Goal: Task Accomplishment & Management: Complete application form

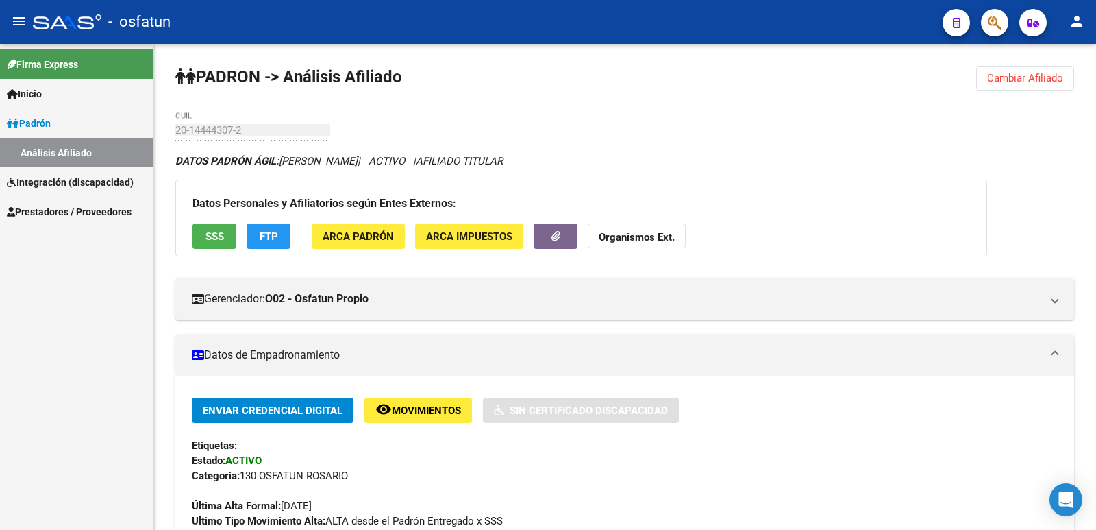
click at [43, 204] on span "Prestadores / Proveedores" at bounding box center [69, 211] width 125 height 15
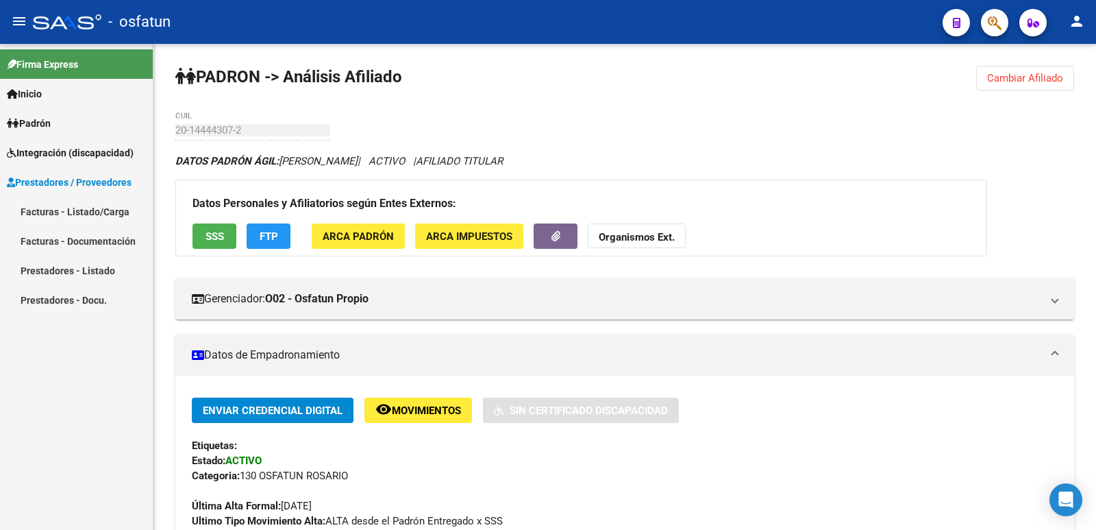
click at [55, 201] on link "Facturas - Listado/Carga" at bounding box center [76, 211] width 153 height 29
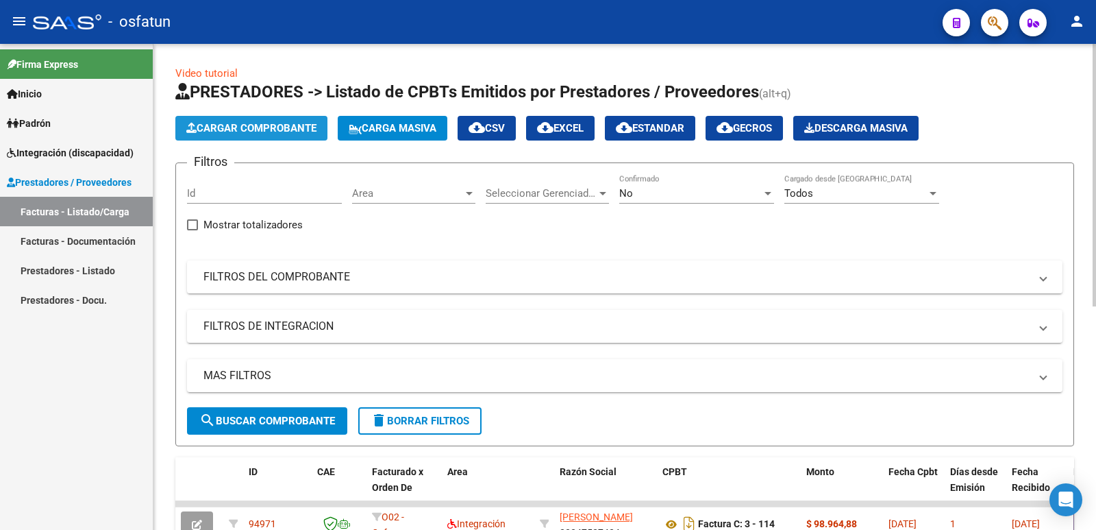
click at [264, 130] on span "Cargar Comprobante" at bounding box center [251, 128] width 130 height 12
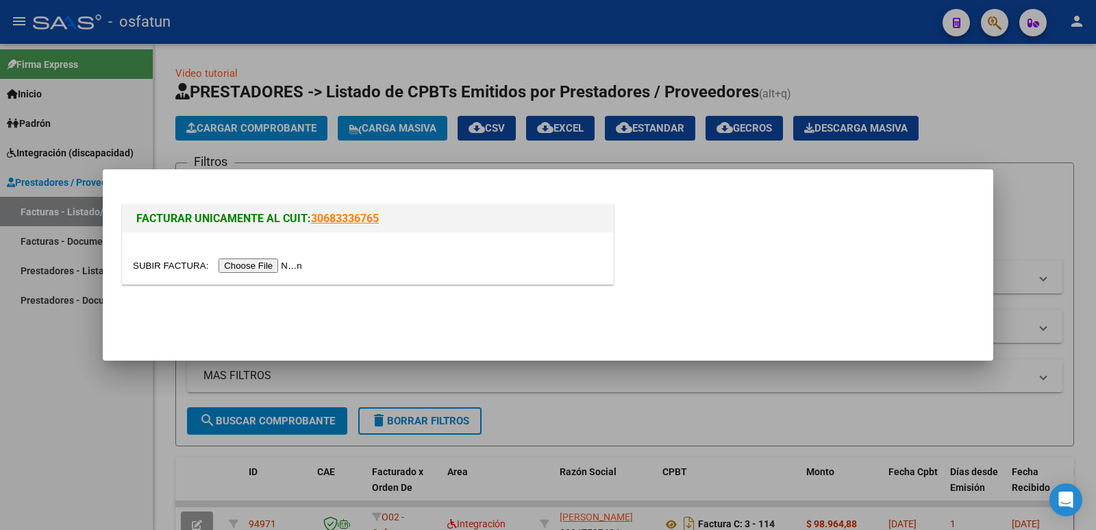
click at [282, 265] on input "file" at bounding box center [219, 265] width 173 height 14
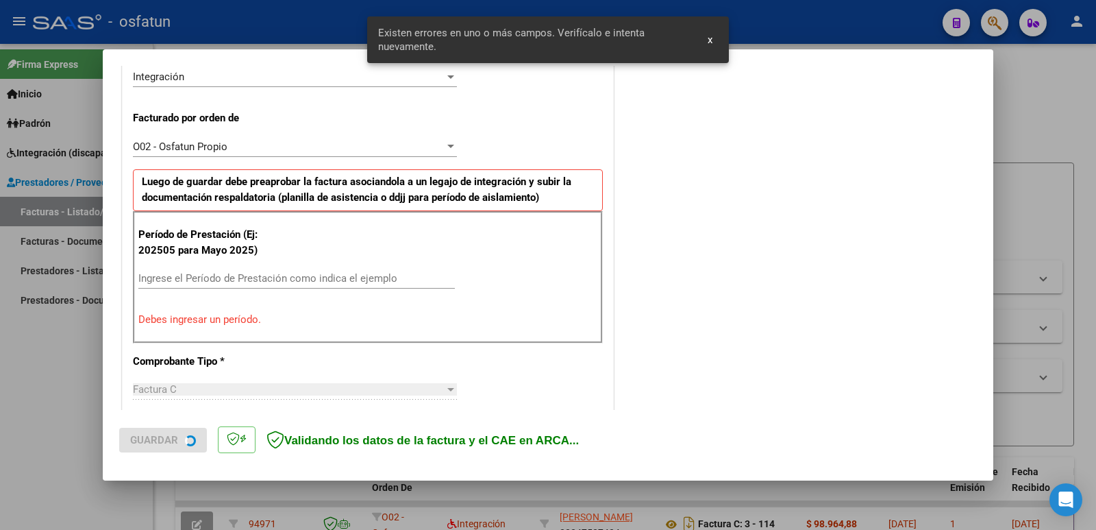
scroll to position [349, 0]
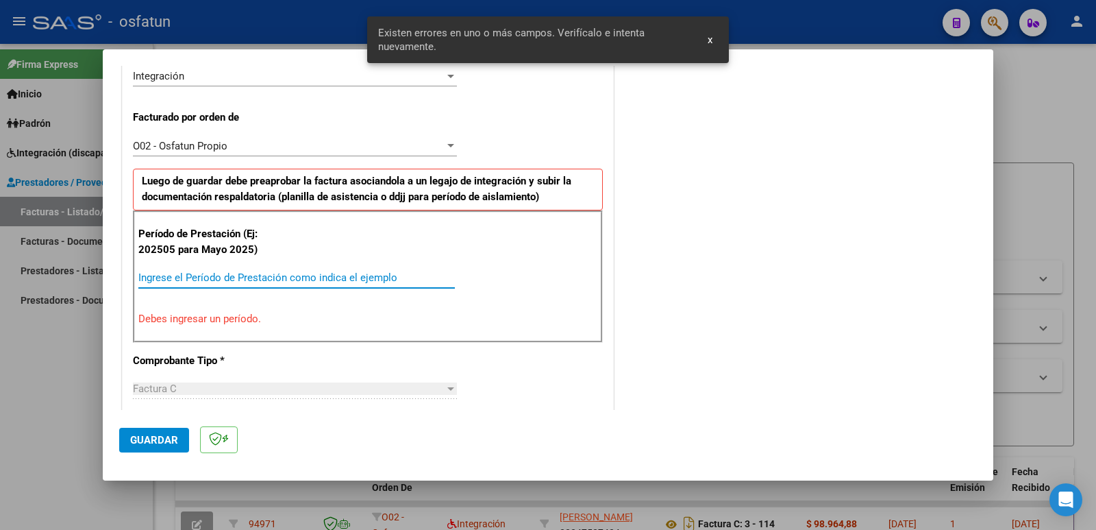
click at [203, 275] on input "Ingrese el Período de Prestación como indica el ejemplo" at bounding box center [296, 277] width 317 height 12
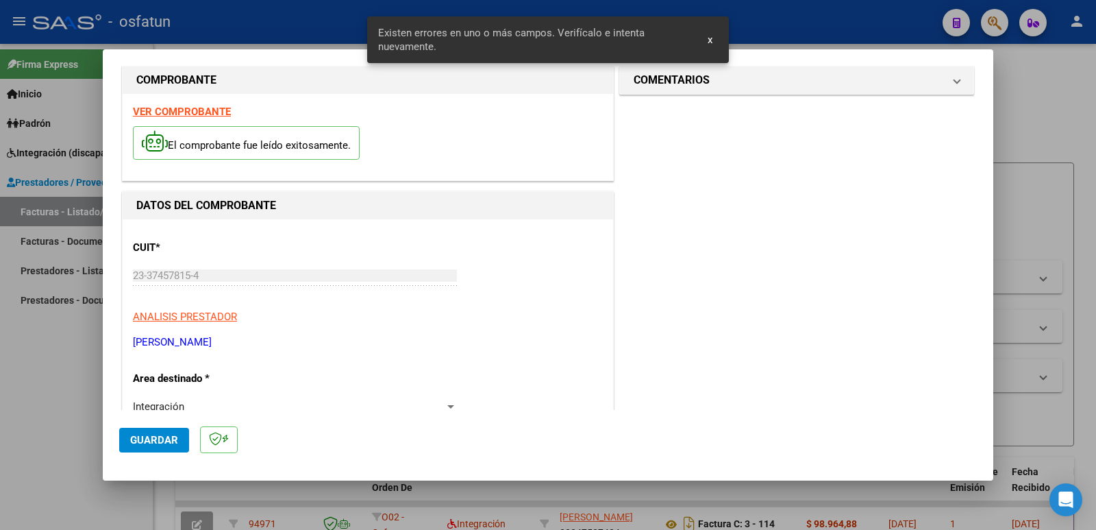
scroll to position [6, 0]
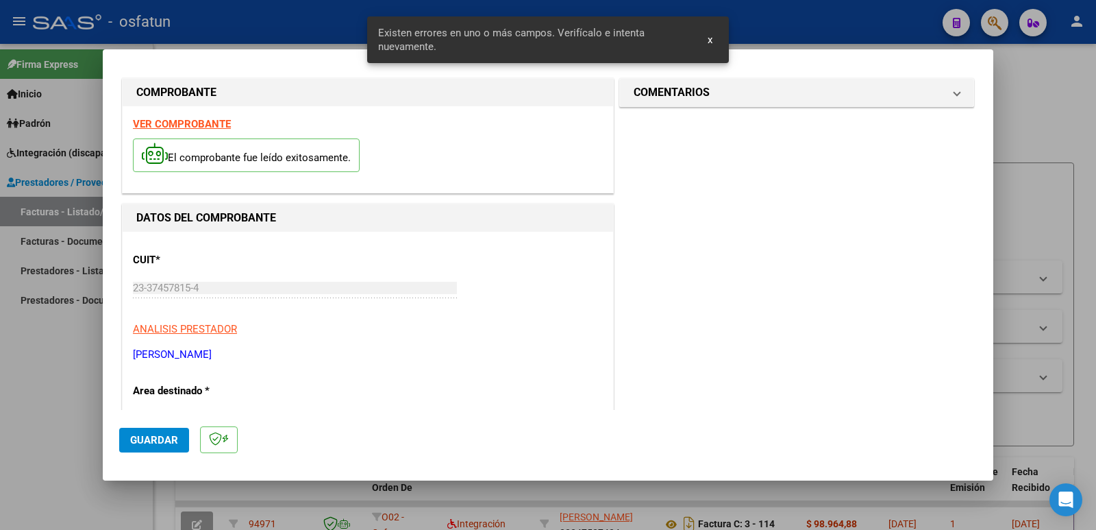
type input "202508"
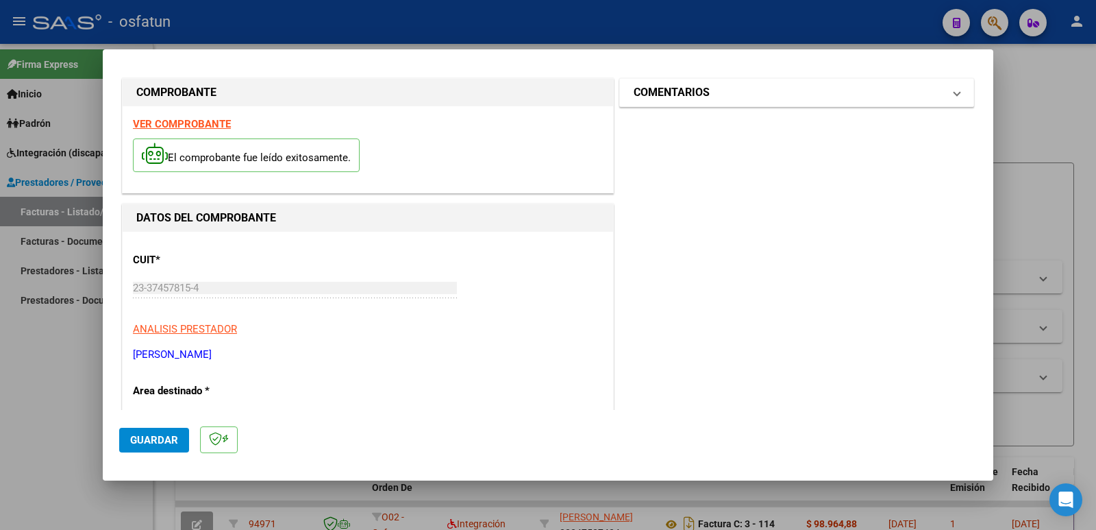
click at [691, 97] on h1 "COMENTARIOS" at bounding box center [672, 92] width 76 height 16
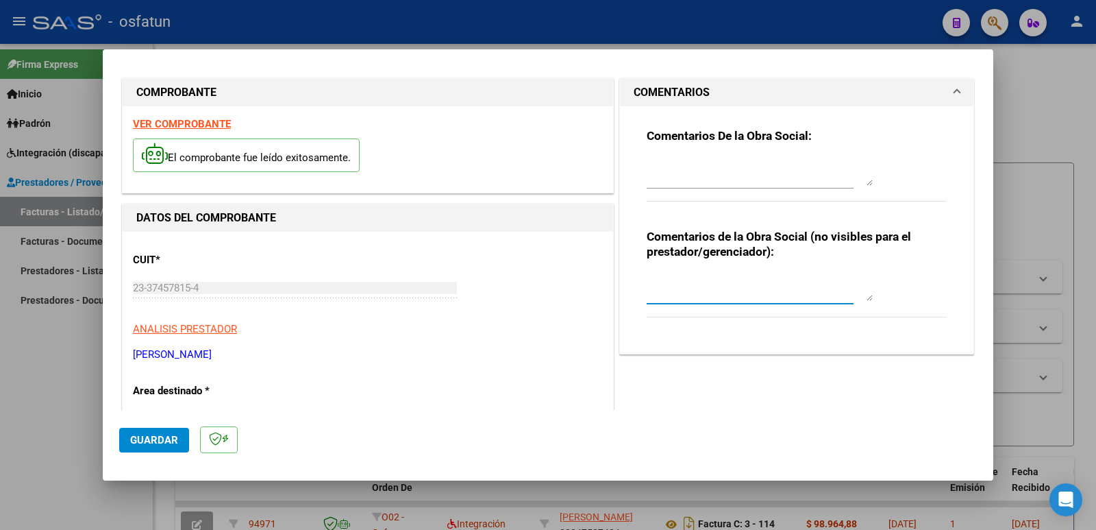
click at [665, 297] on textarea at bounding box center [760, 286] width 226 height 27
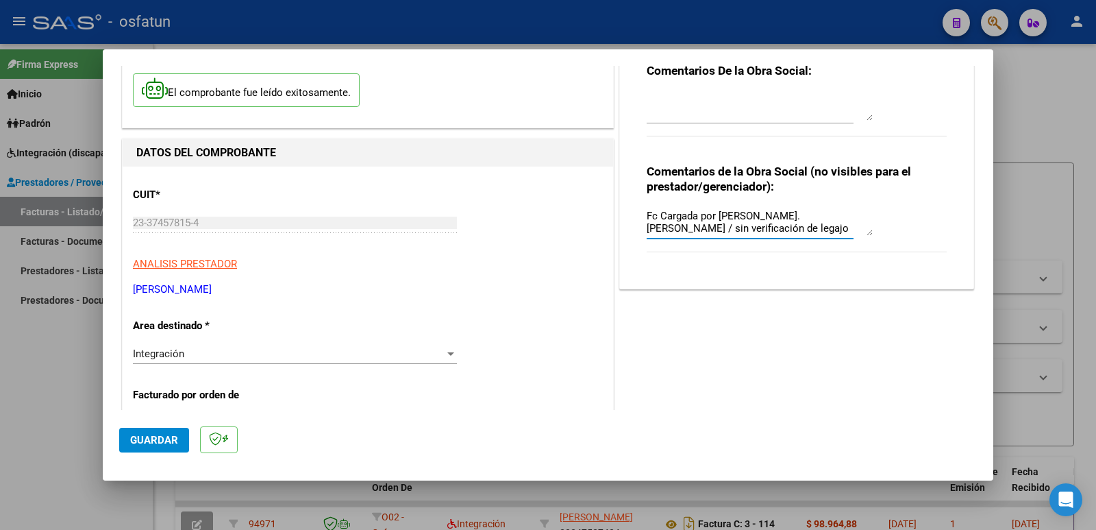
scroll to position [143, 0]
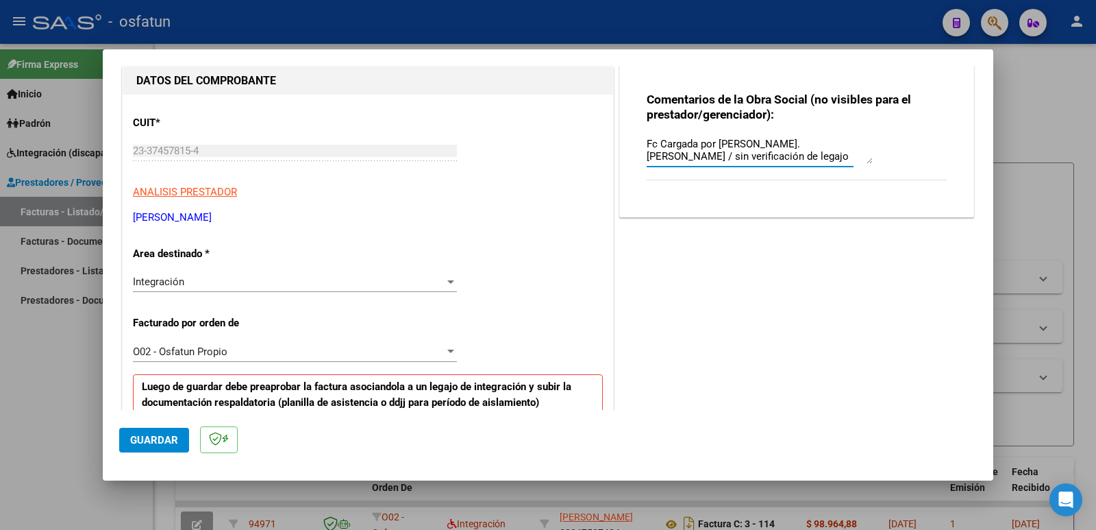
type textarea "Fc Cargada por [PERSON_NAME]. [PERSON_NAME] / sin verificación de legajo"
click at [140, 434] on span "Guardar" at bounding box center [154, 440] width 48 height 12
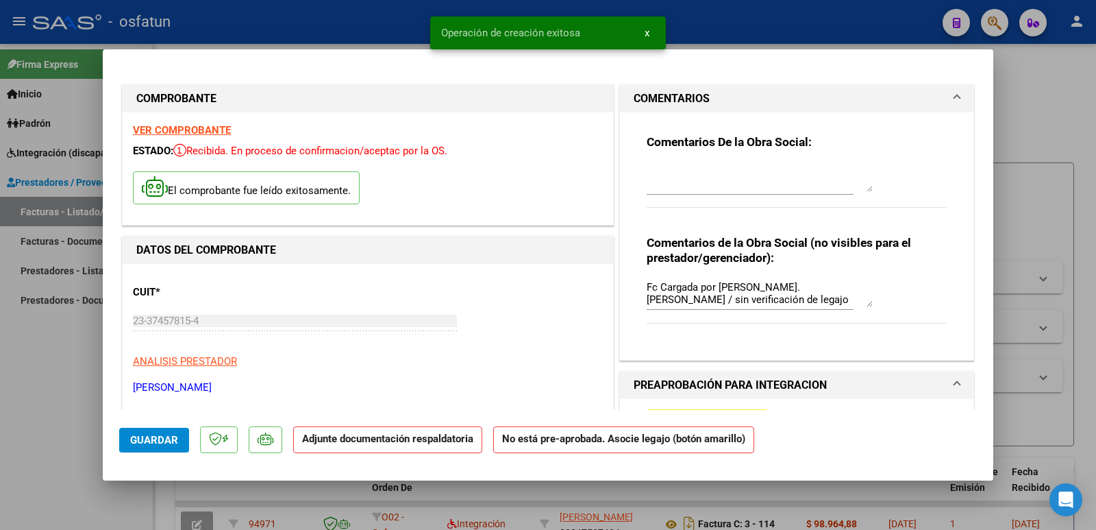
scroll to position [206, 0]
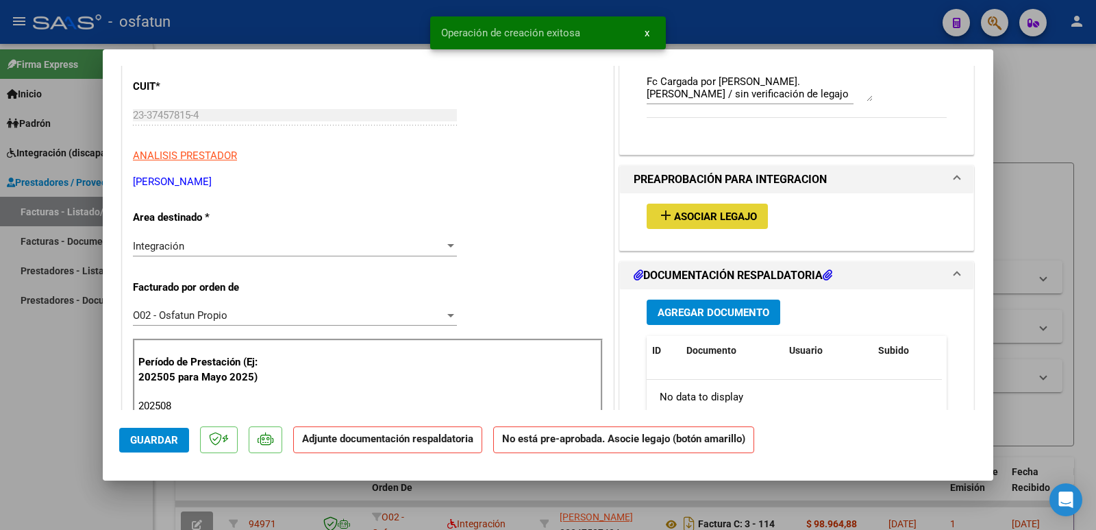
click at [696, 208] on button "add Asociar Legajo" at bounding box center [707, 215] width 121 height 25
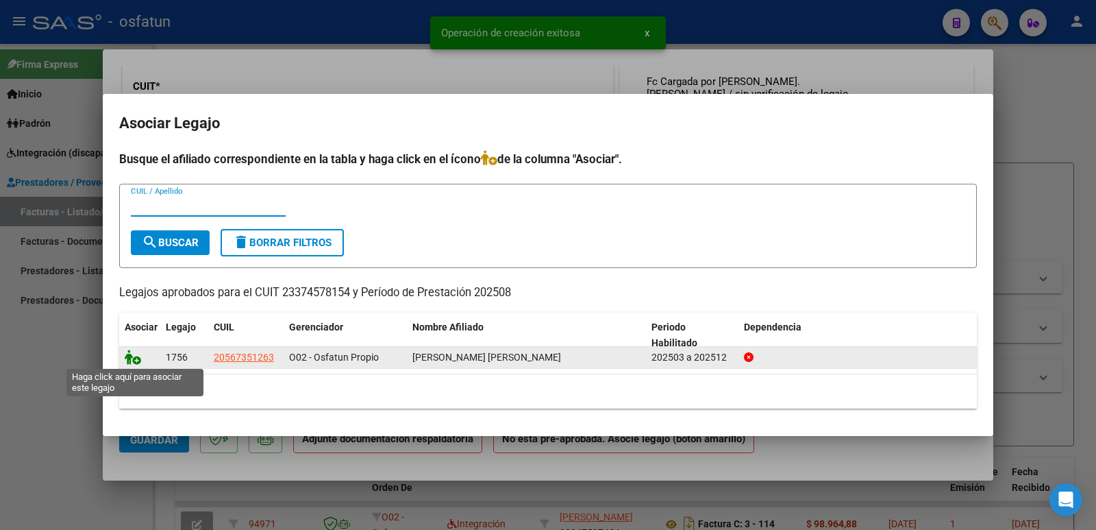
click at [129, 354] on icon at bounding box center [133, 356] width 16 height 15
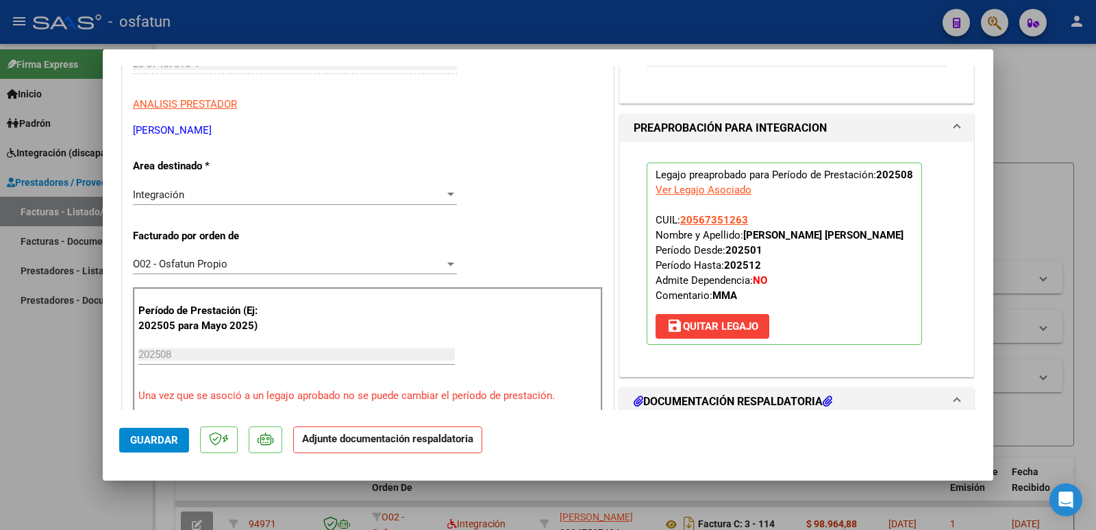
scroll to position [343, 0]
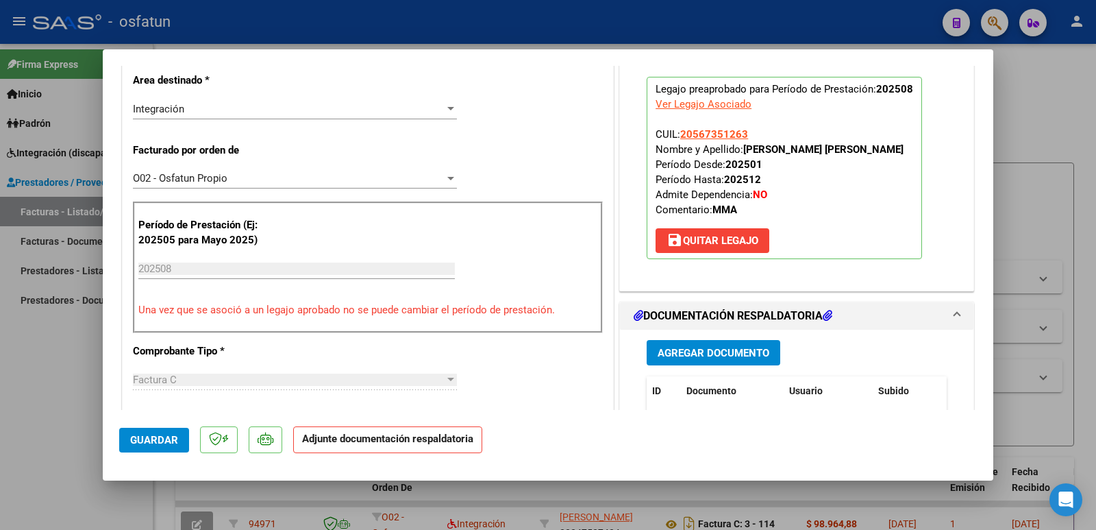
click at [692, 359] on span "Agregar Documento" at bounding box center [714, 353] width 112 height 12
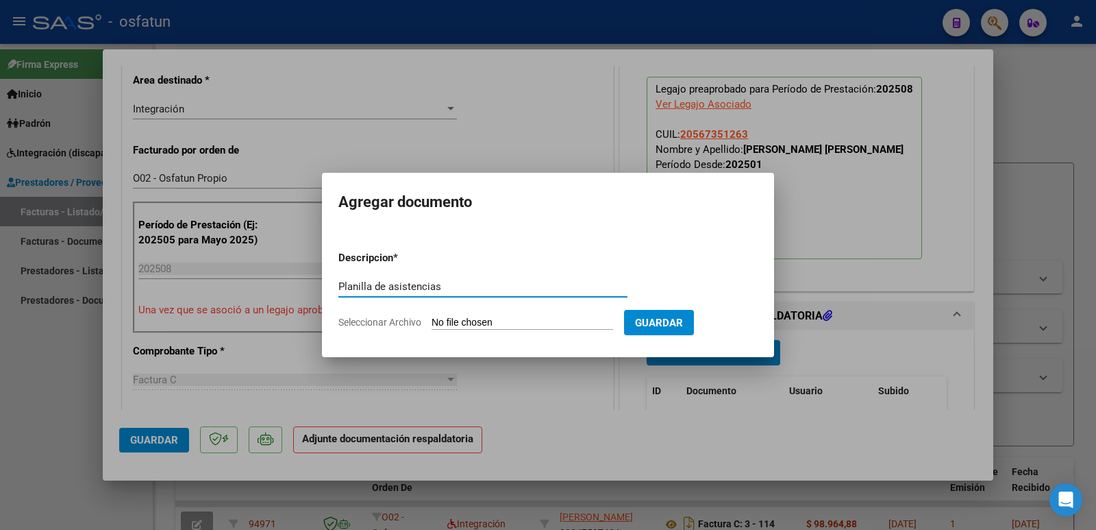
type input "Planilla de asistencias"
click at [497, 327] on input "Seleccionar Archivo" at bounding box center [523, 323] width 182 height 13
type input "C:\fakepath\PA Agosto.jpeg"
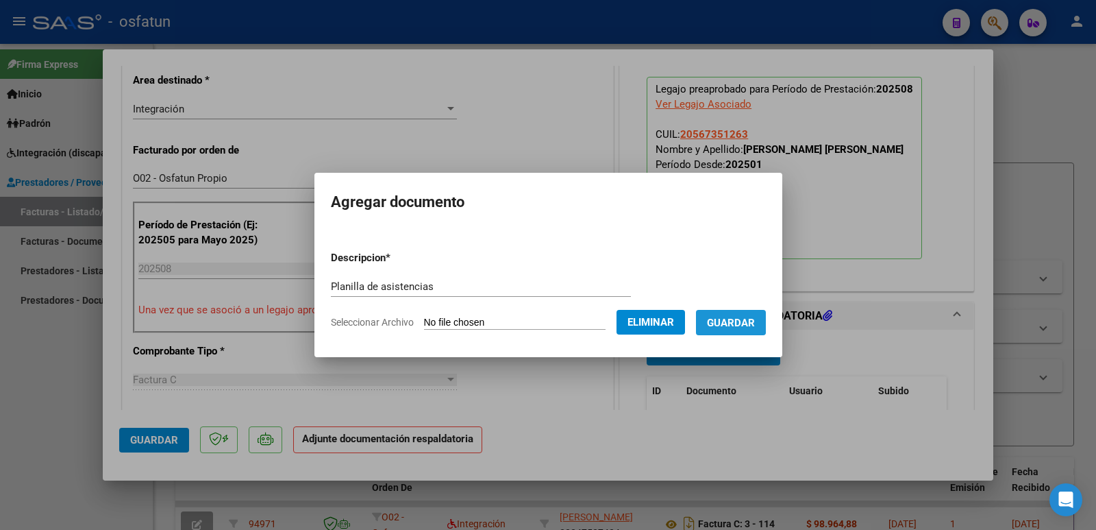
click at [734, 321] on span "Guardar" at bounding box center [731, 323] width 48 height 12
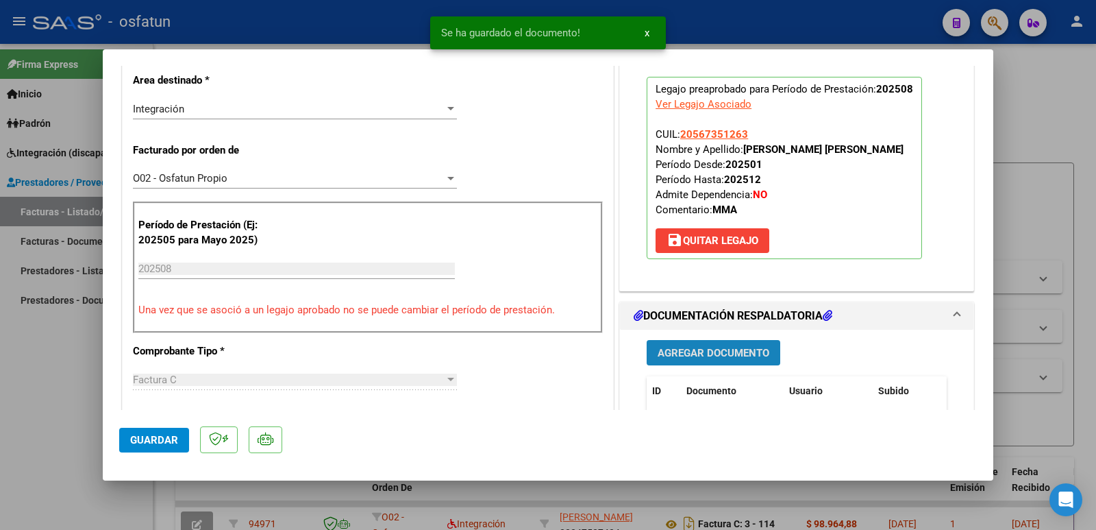
click at [698, 359] on span "Agregar Documento" at bounding box center [714, 353] width 112 height 12
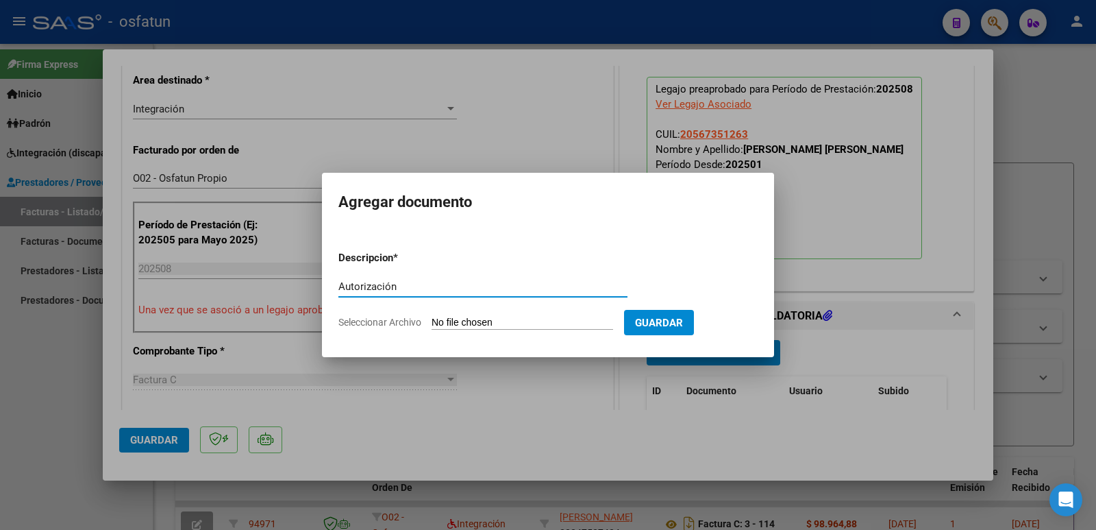
type input "Autorización"
click at [508, 327] on input "Seleccionar Archivo" at bounding box center [523, 323] width 182 height 13
type input "C:\fakepath\Autorizacion.jpeg"
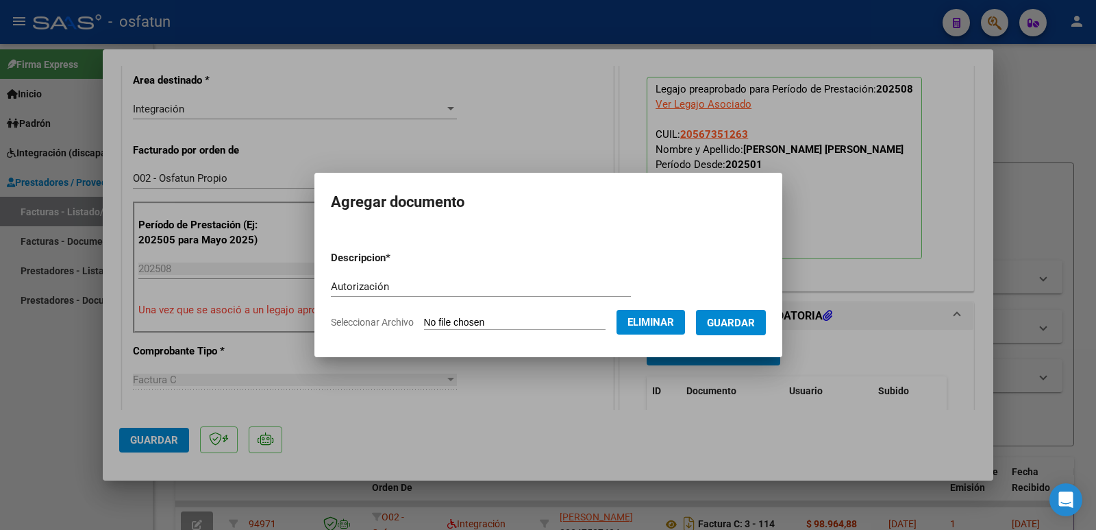
click at [750, 321] on span "Guardar" at bounding box center [731, 323] width 48 height 12
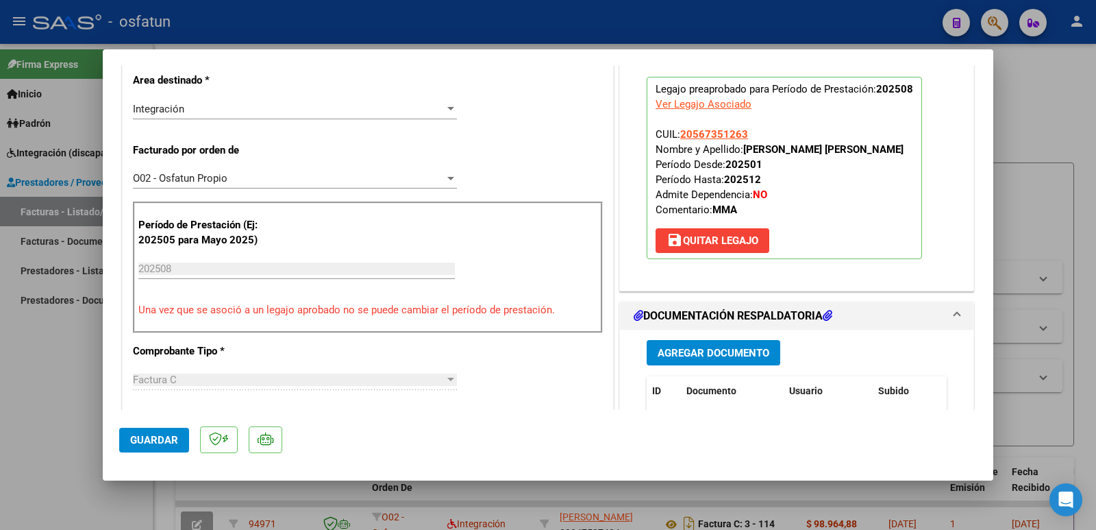
drag, startPoint x: 740, startPoint y: 147, endPoint x: 906, endPoint y: 149, distance: 166.5
click at [906, 149] on p "Legajo preaprobado para Período de Prestación: 202508 Ver Legajo Asociado CUIL:…" at bounding box center [784, 168] width 275 height 182
copy strong "[PERSON_NAME]"
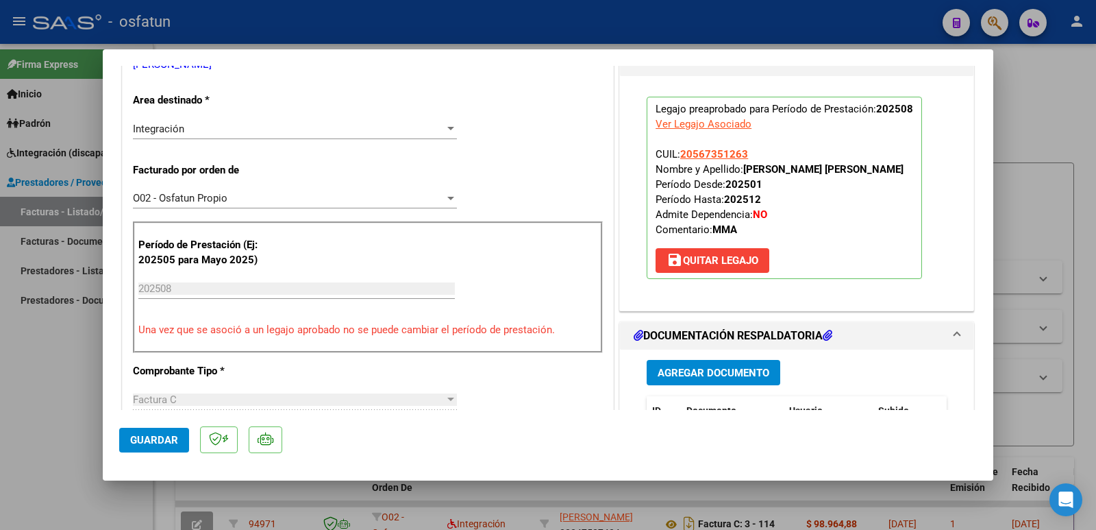
scroll to position [206, 0]
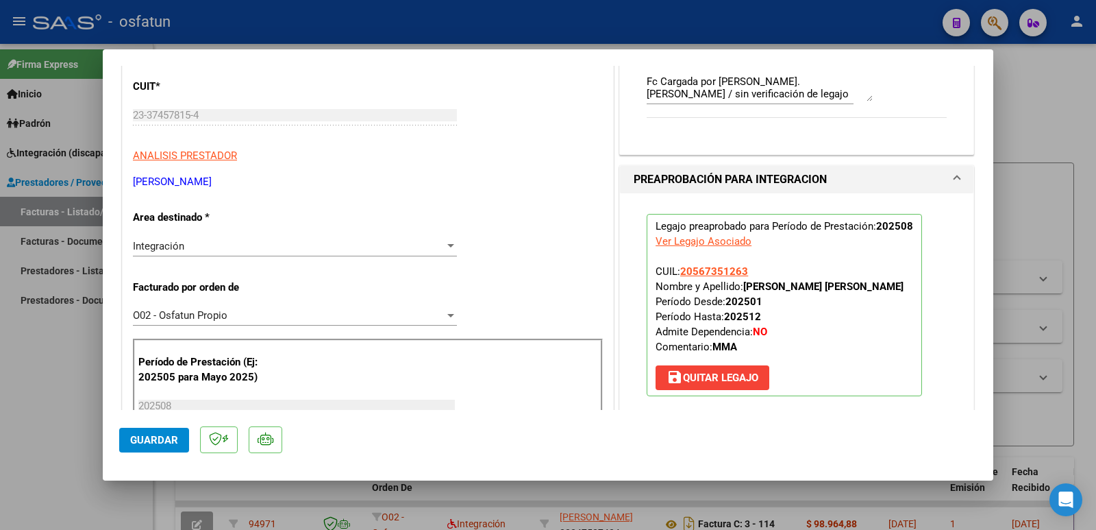
drag, startPoint x: 258, startPoint y: 177, endPoint x: 136, endPoint y: 184, distance: 122.1
click at [136, 184] on p "[PERSON_NAME]" at bounding box center [368, 182] width 470 height 16
copy p "[PERSON_NAME]"
click at [155, 445] on span "Guardar" at bounding box center [154, 440] width 48 height 12
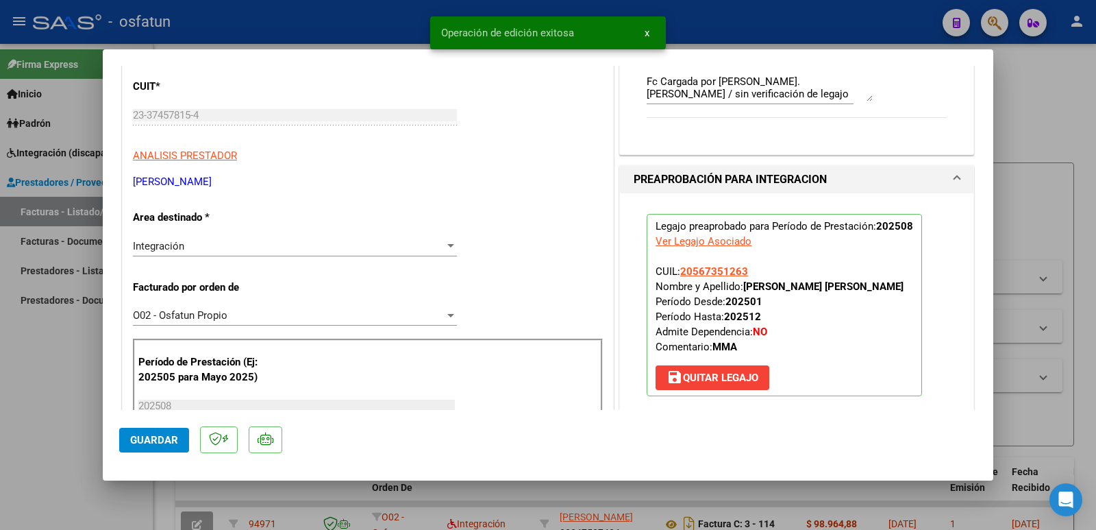
click at [8, 387] on div at bounding box center [548, 265] width 1096 height 530
type input "$ 0,00"
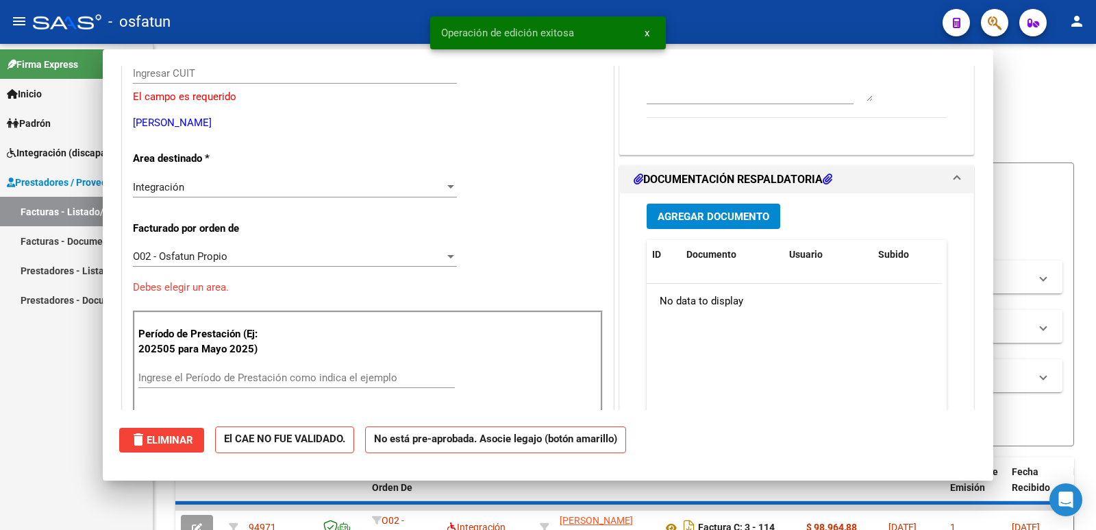
scroll to position [0, 0]
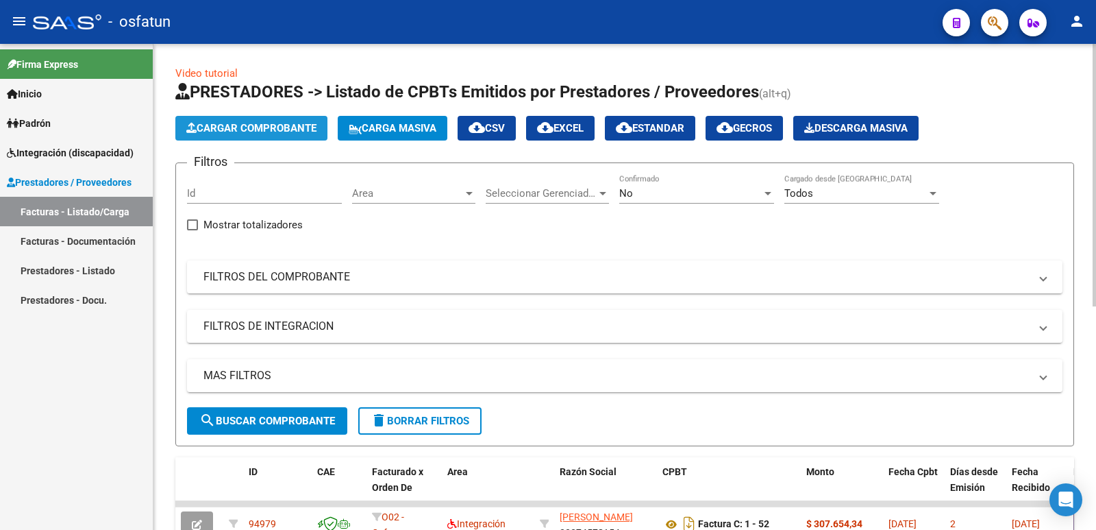
click at [228, 128] on span "Cargar Comprobante" at bounding box center [251, 128] width 130 height 12
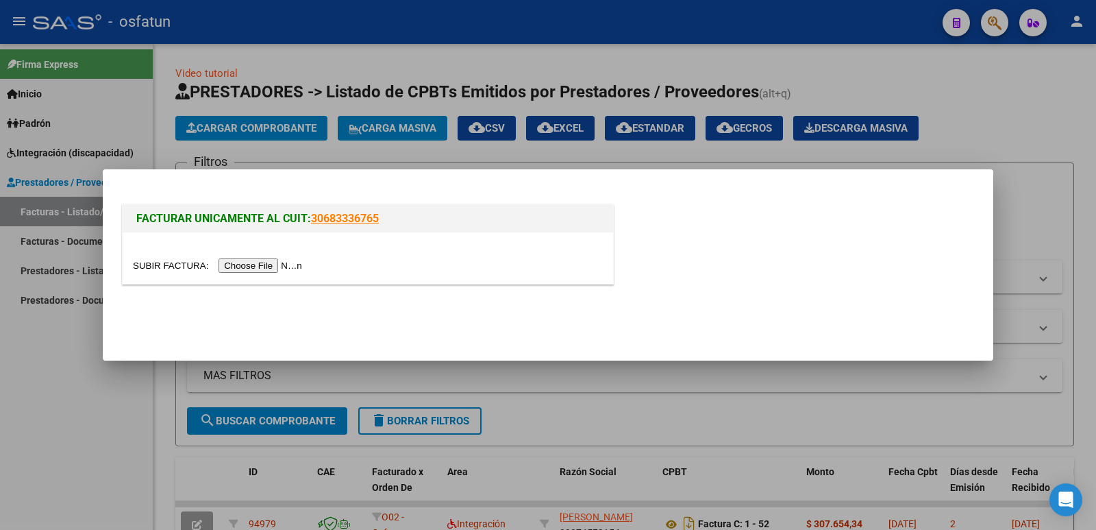
click at [293, 271] on input "file" at bounding box center [219, 265] width 173 height 14
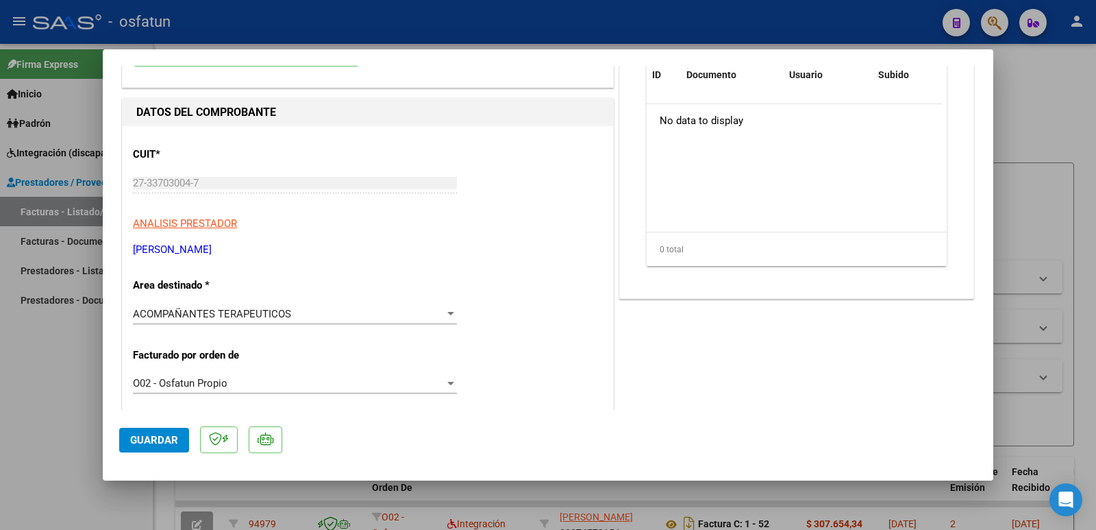
scroll to position [137, 0]
click at [41, 445] on div at bounding box center [548, 265] width 1096 height 530
type input "$ 0,00"
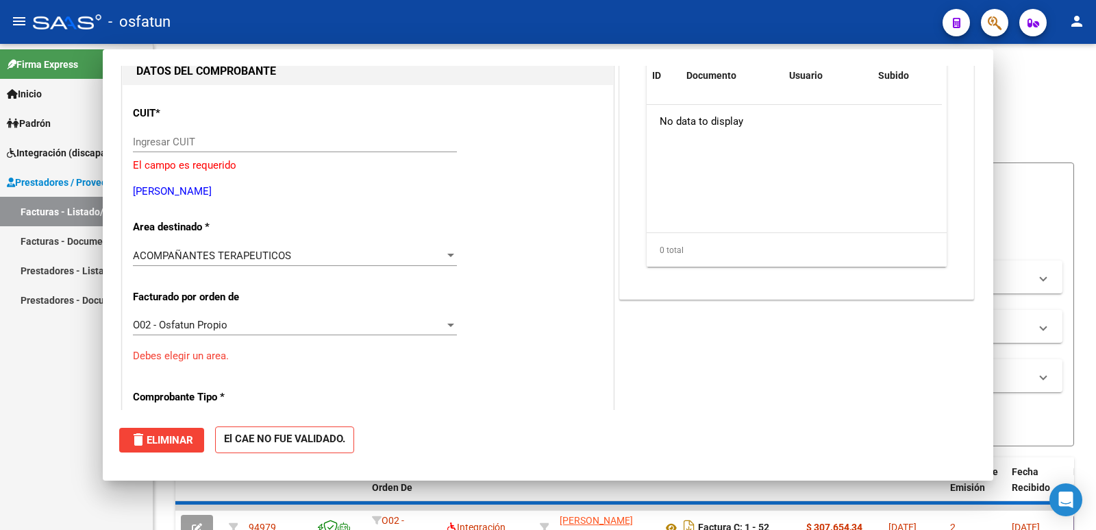
scroll to position [0, 0]
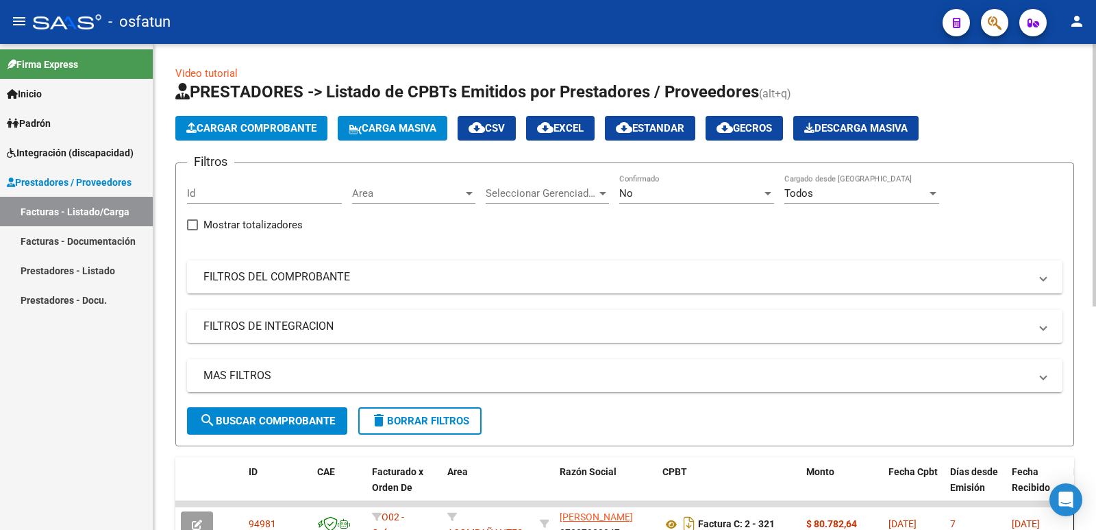
click at [271, 128] on span "Cargar Comprobante" at bounding box center [251, 128] width 130 height 12
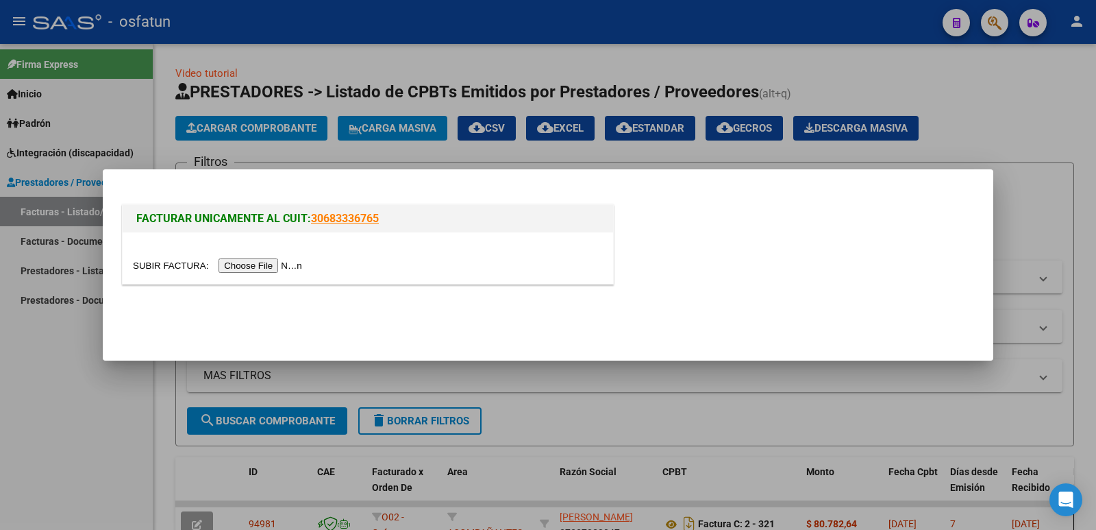
click at [286, 264] on input "file" at bounding box center [219, 265] width 173 height 14
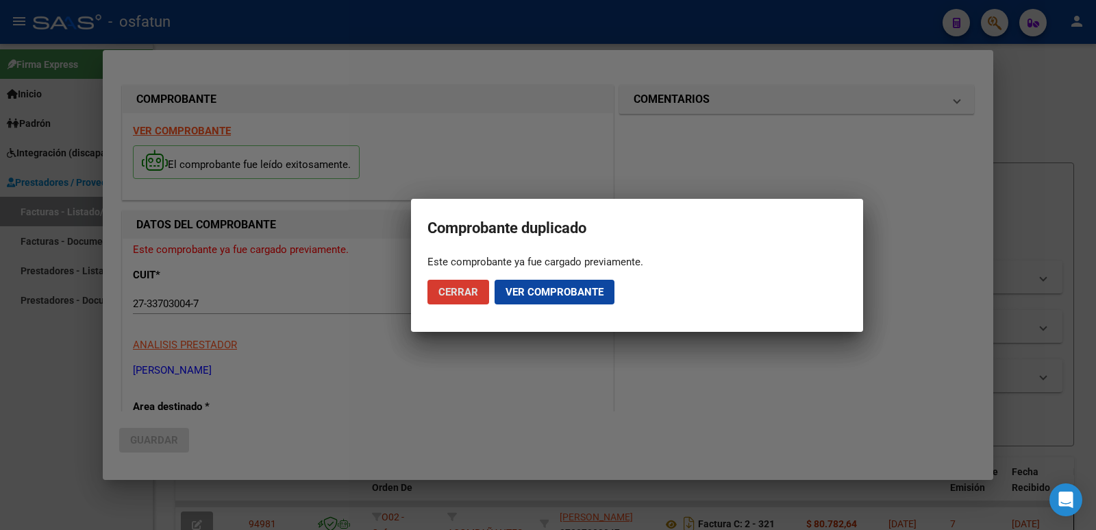
click at [525, 291] on span "Ver comprobante" at bounding box center [555, 292] width 98 height 12
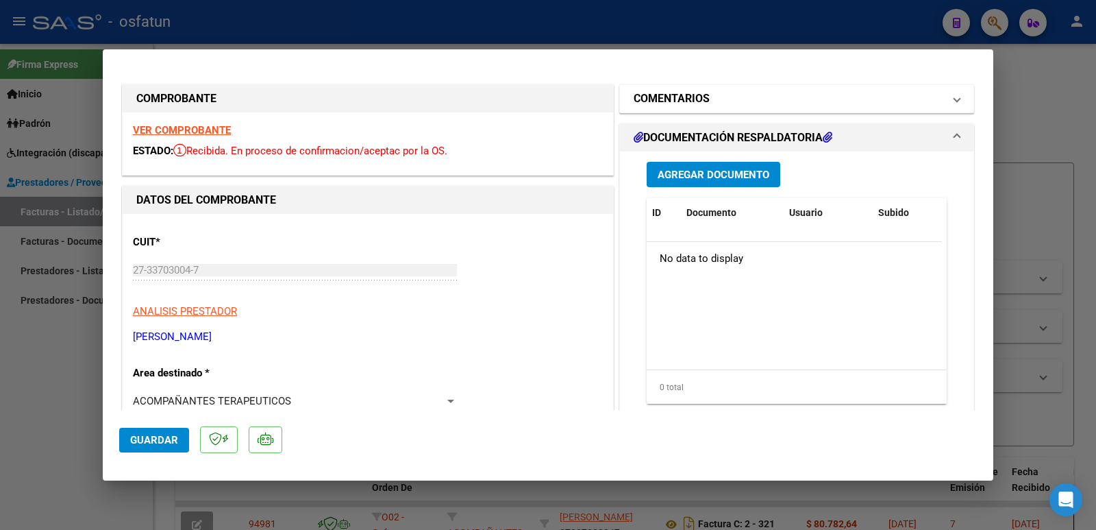
click at [711, 104] on mat-panel-title "COMENTARIOS" at bounding box center [789, 98] width 310 height 16
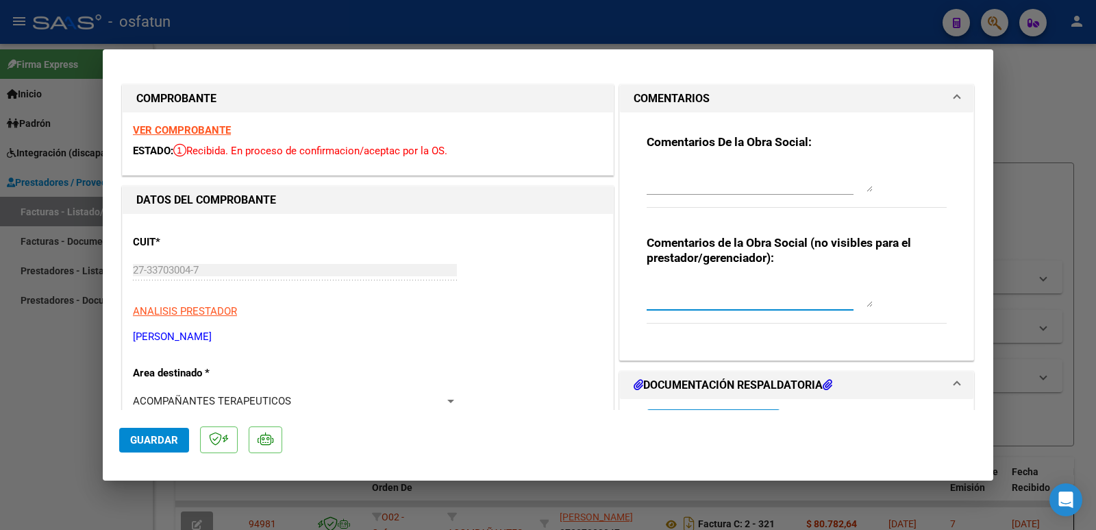
click at [682, 304] on textarea at bounding box center [760, 293] width 226 height 27
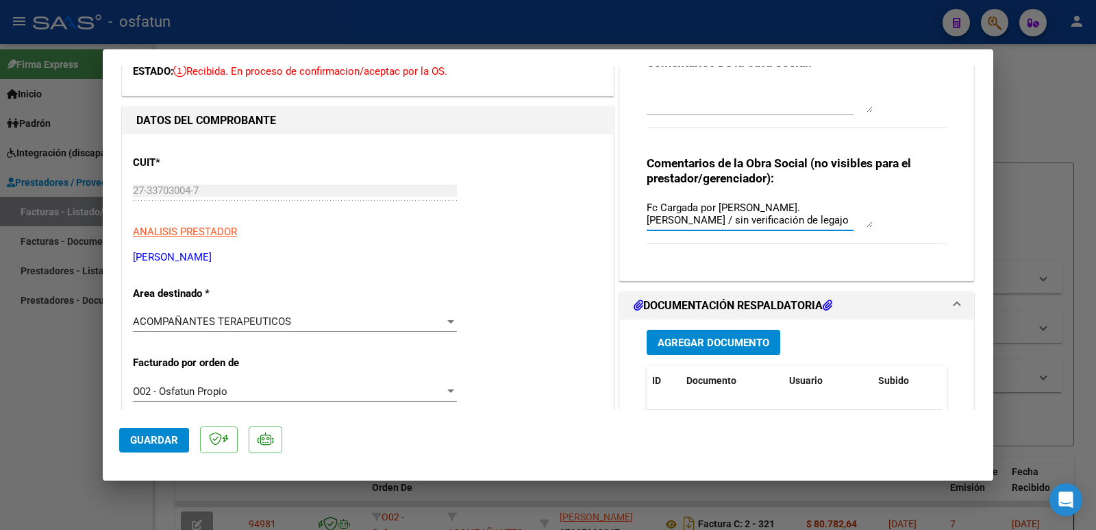
scroll to position [206, 0]
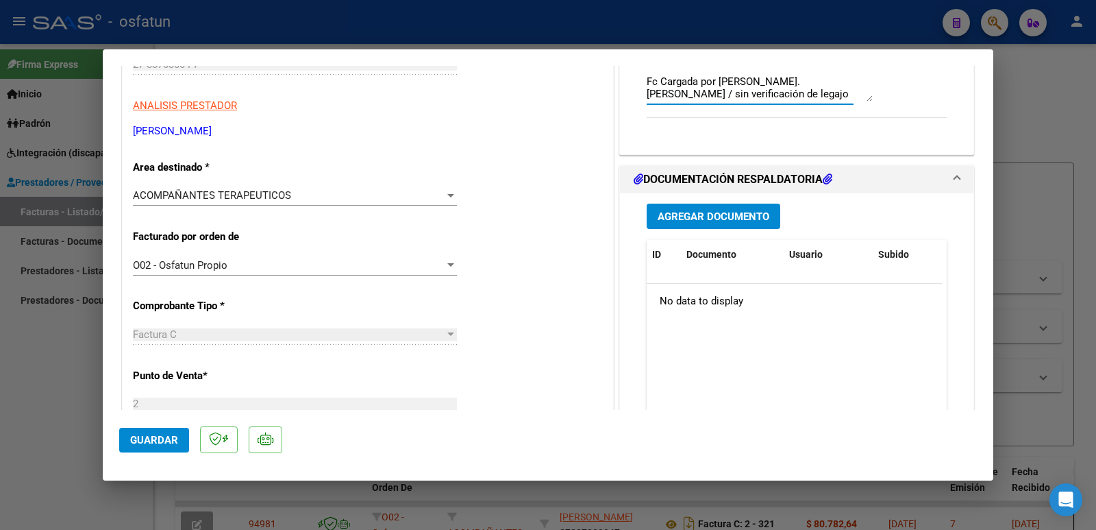
type textarea "Fc Cargada por [PERSON_NAME]. [PERSON_NAME] / sin verificación de legajo"
click at [741, 216] on span "Agregar Documento" at bounding box center [714, 216] width 112 height 12
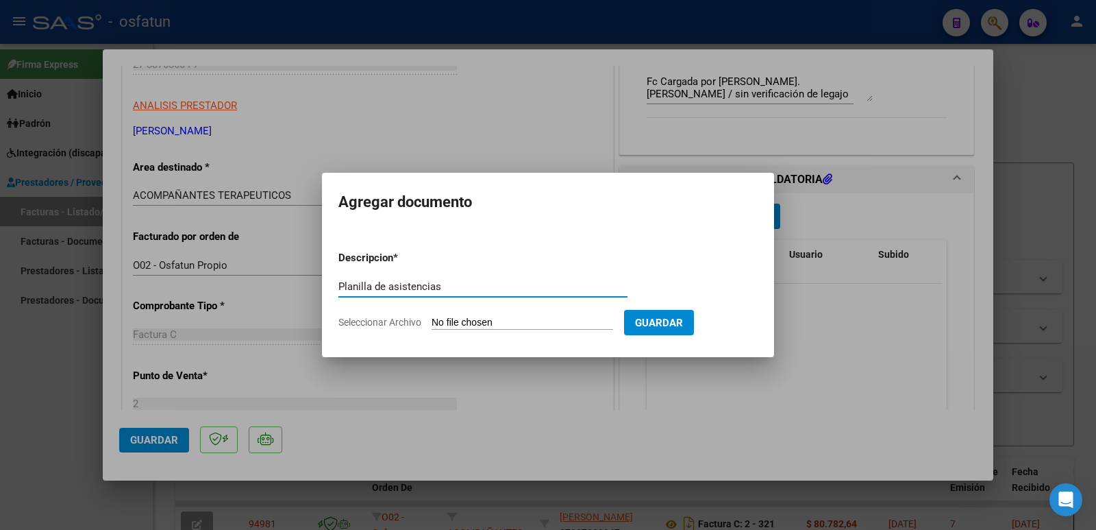
type input "Planilla de asistencias"
click at [478, 320] on input "Seleccionar Archivo" at bounding box center [523, 323] width 182 height 13
type input "C:\fakepath\PLANILLA AGOSTO [PERSON_NAME].pdf"
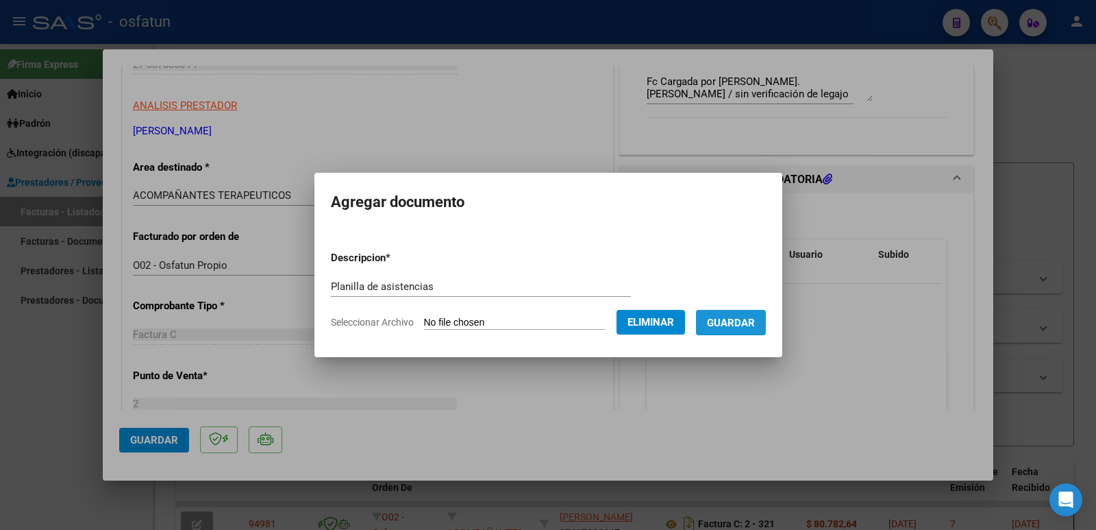
click at [728, 325] on span "Guardar" at bounding box center [731, 323] width 48 height 12
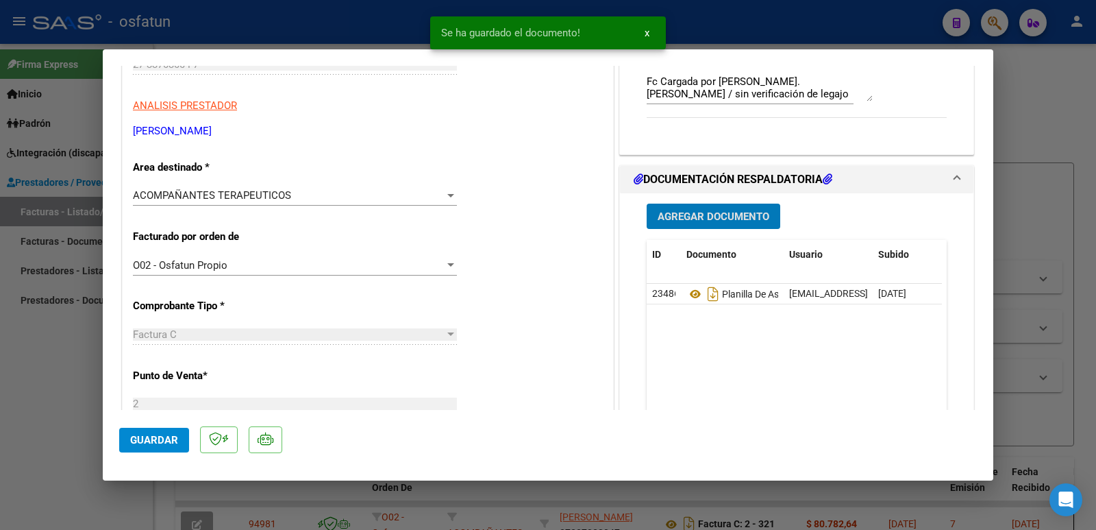
click at [694, 213] on span "Agregar Documento" at bounding box center [714, 216] width 112 height 12
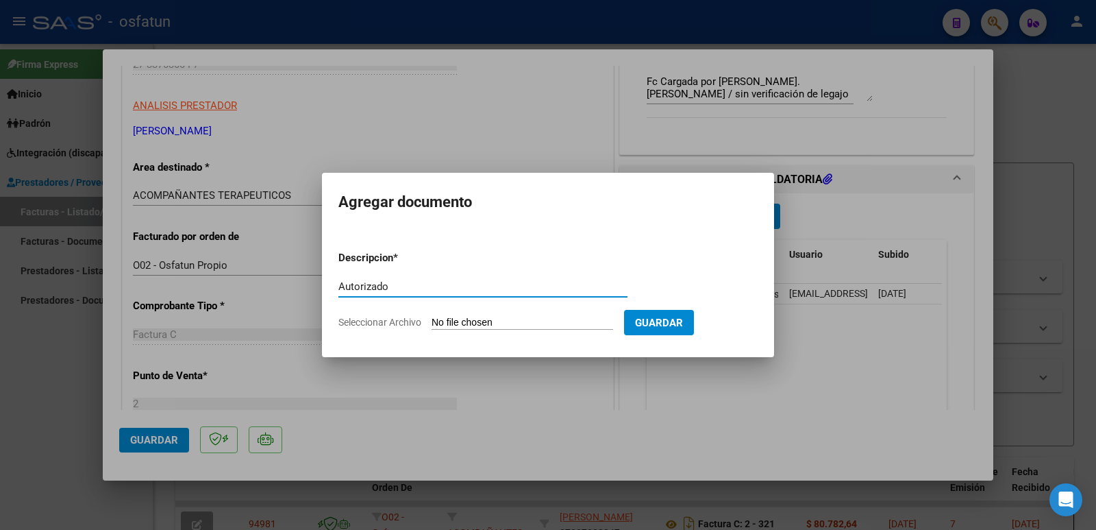
type input "Autorizado"
click at [492, 323] on input "Seleccionar Archivo" at bounding box center [523, 323] width 182 height 13
type input "C:\fakepath\AUTORIZACION.pdf"
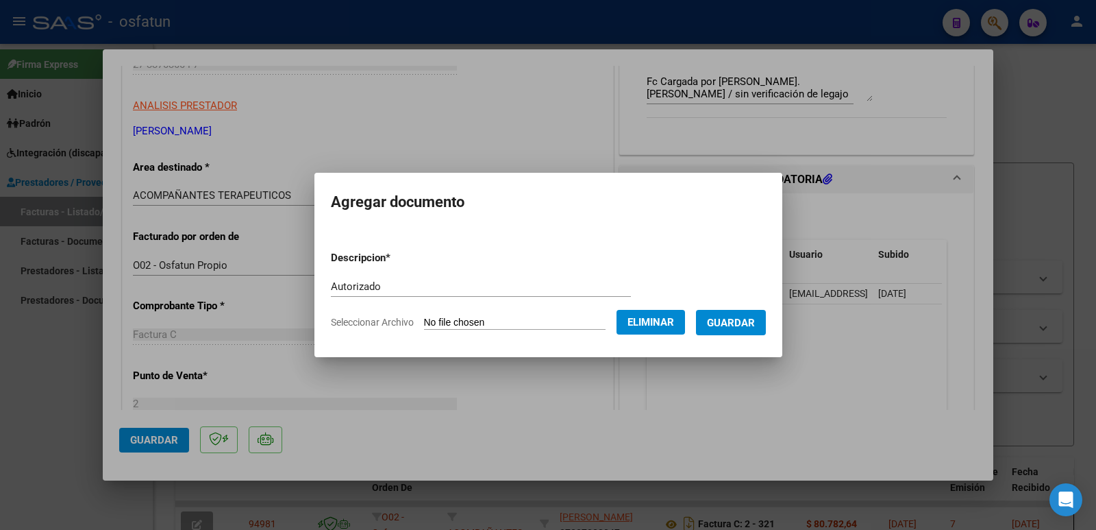
click at [755, 325] on span "Guardar" at bounding box center [731, 323] width 48 height 12
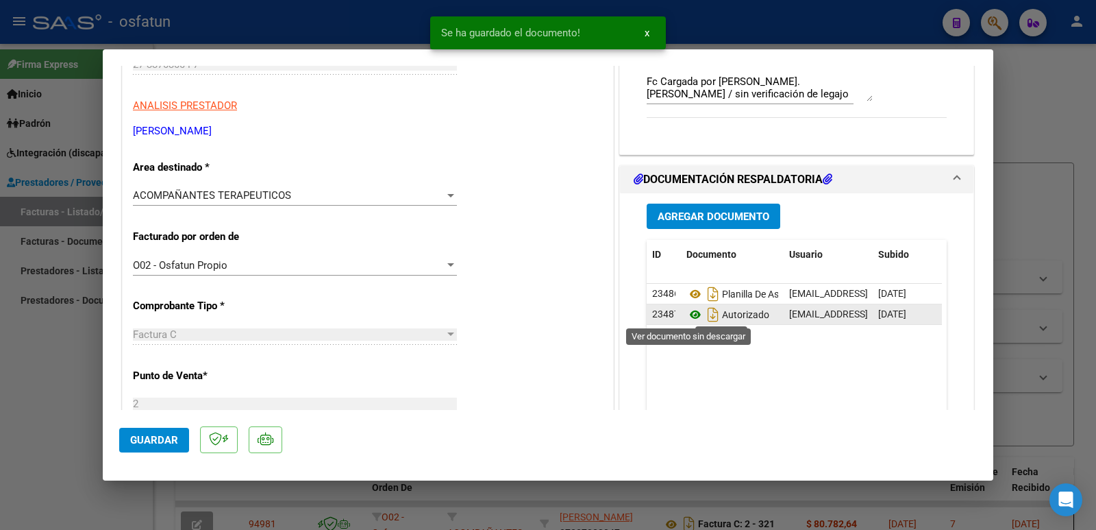
click at [692, 312] on icon at bounding box center [696, 314] width 18 height 16
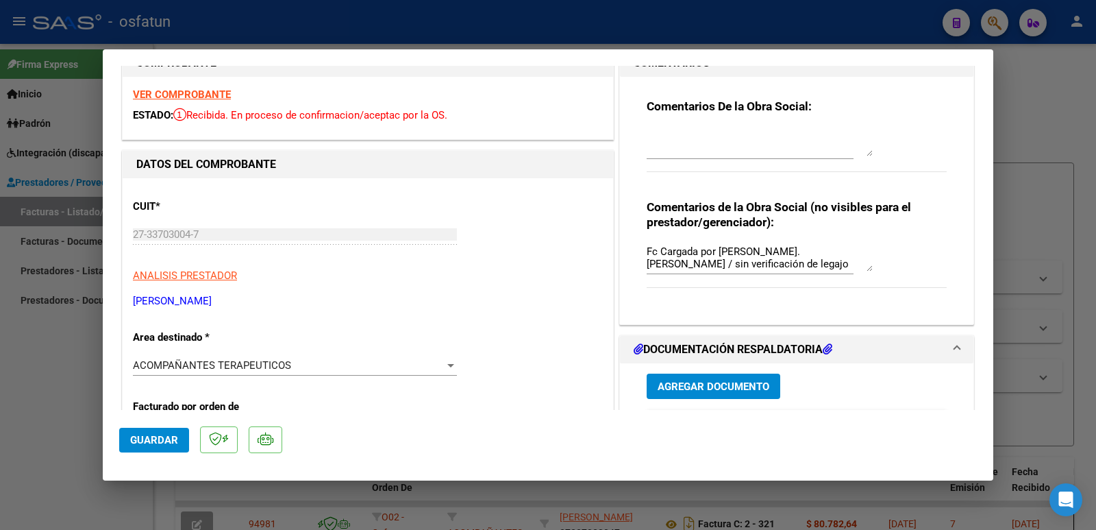
scroll to position [69, 0]
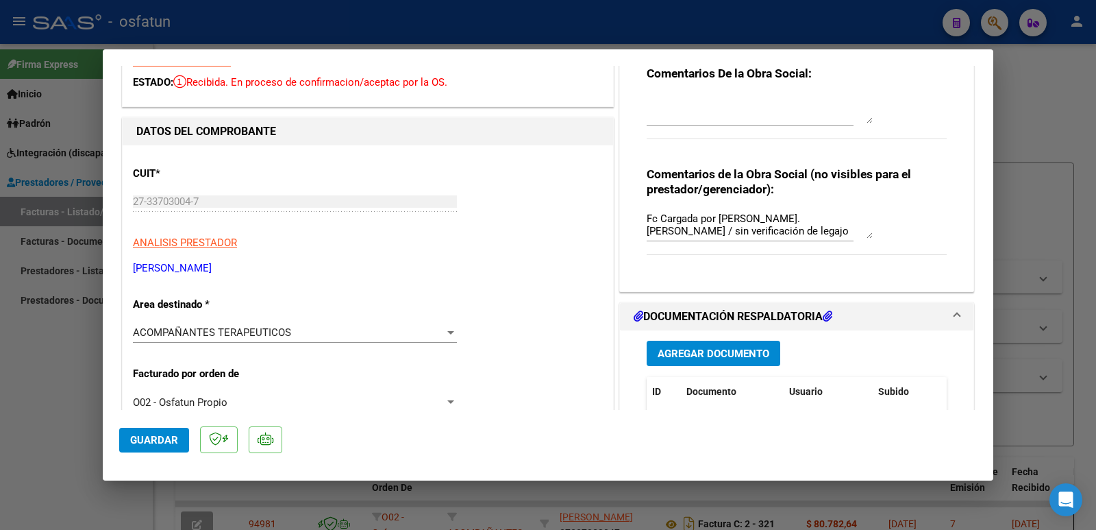
drag, startPoint x: 130, startPoint y: 266, endPoint x: 259, endPoint y: 267, distance: 128.8
copy p "[PERSON_NAME]"
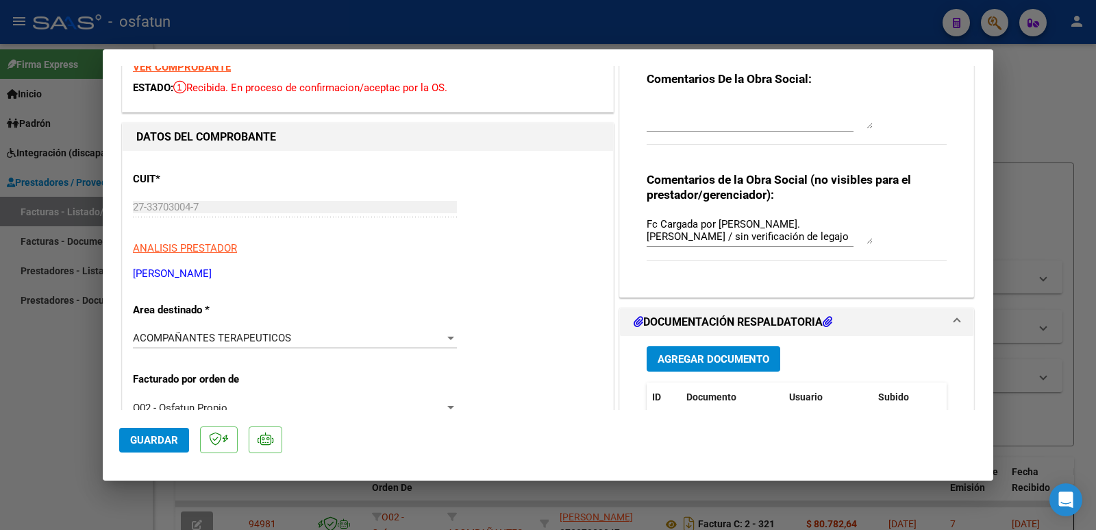
scroll to position [0, 0]
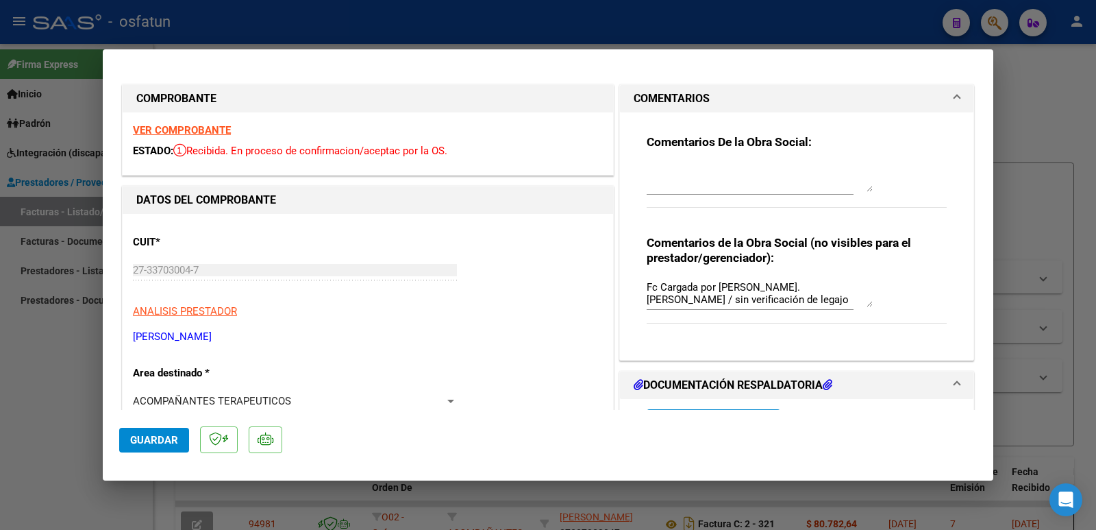
click at [163, 441] on span "Guardar" at bounding box center [154, 440] width 48 height 12
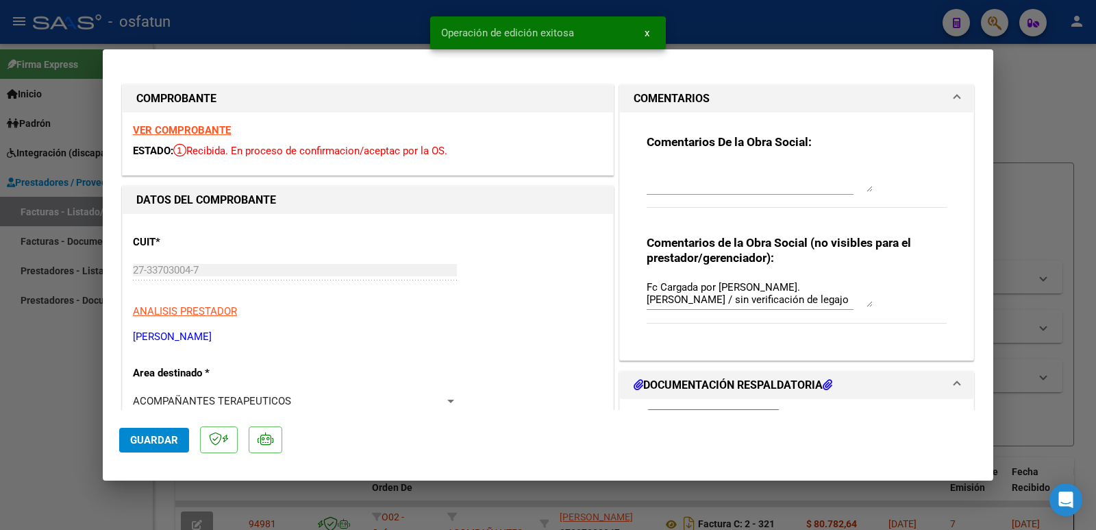
click at [42, 389] on div at bounding box center [548, 265] width 1096 height 530
type input "$ 0,00"
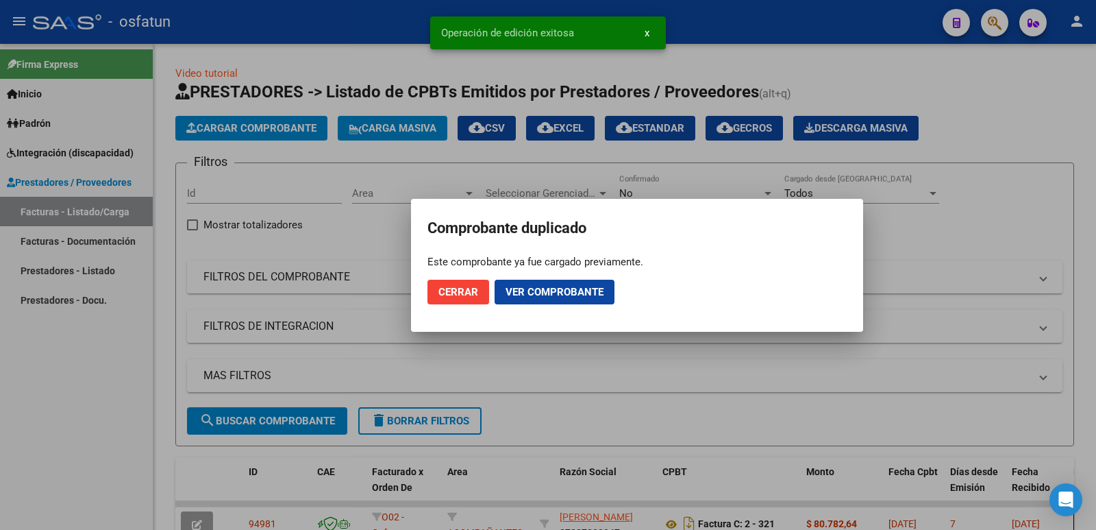
click at [468, 292] on span "Cerrar" at bounding box center [459, 292] width 40 height 12
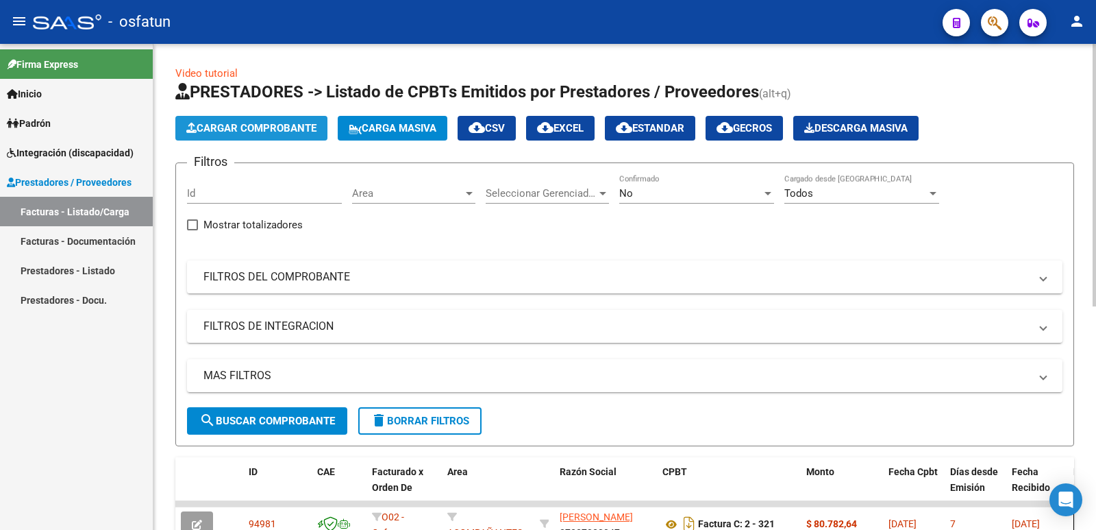
click at [243, 130] on span "Cargar Comprobante" at bounding box center [251, 128] width 130 height 12
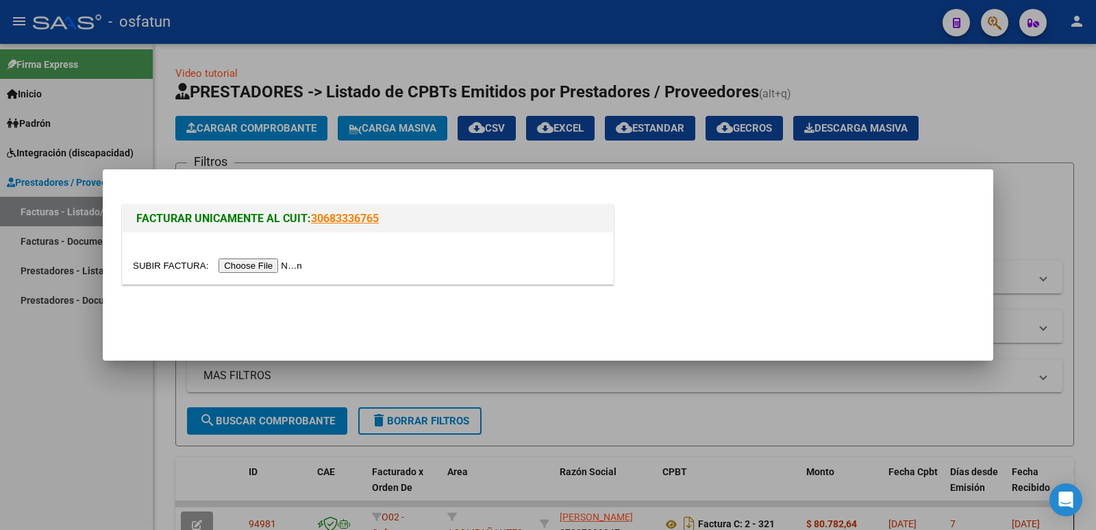
click at [260, 264] on input "file" at bounding box center [219, 265] width 173 height 14
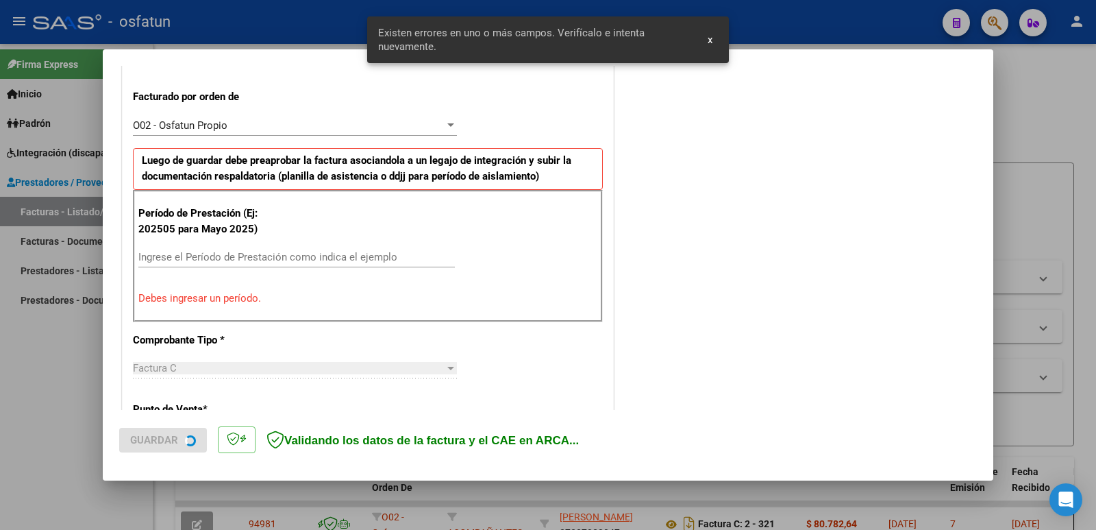
scroll to position [374, 0]
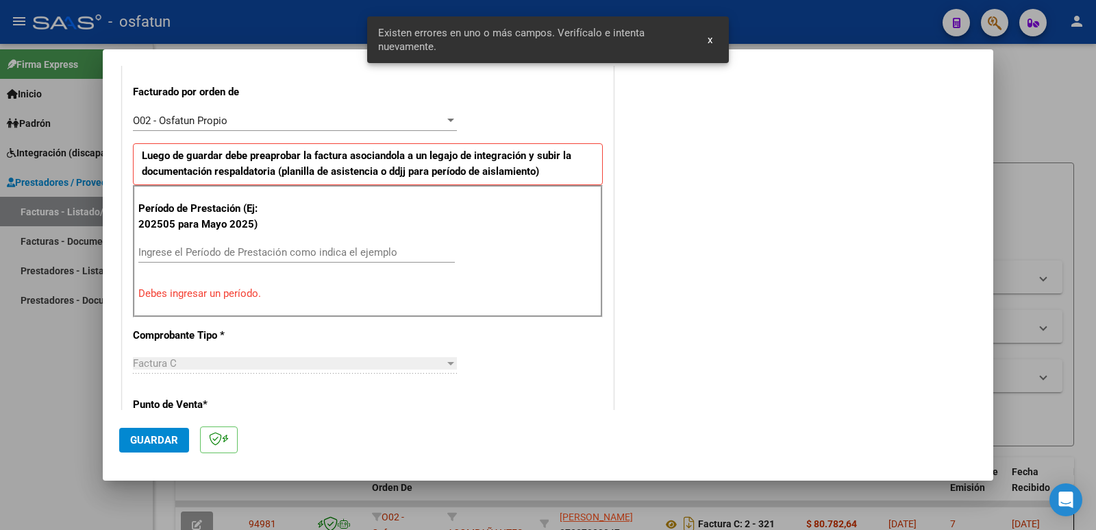
click at [194, 254] on input "Ingrese el Período de Prestación como indica el ejemplo" at bounding box center [296, 252] width 317 height 12
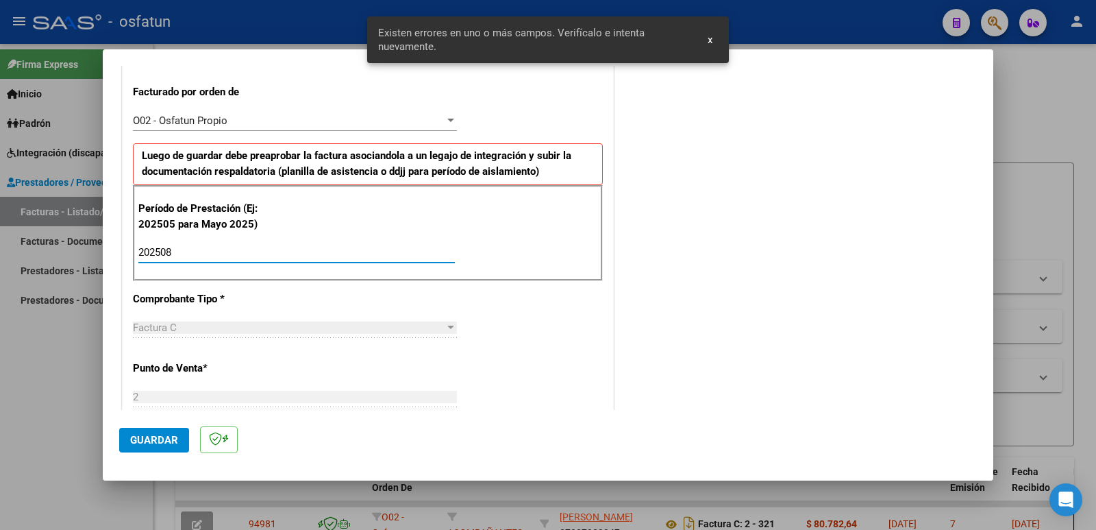
type input "202508"
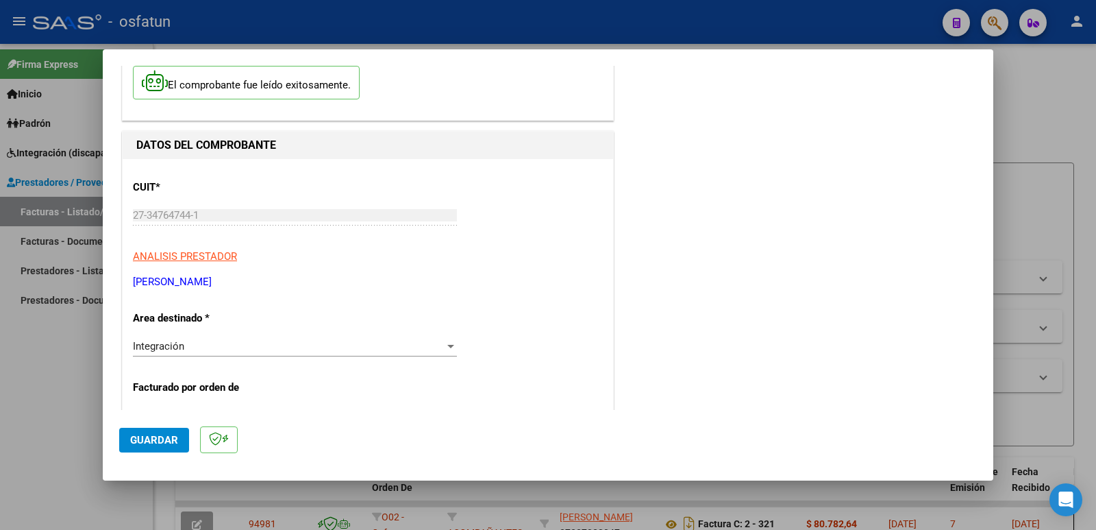
scroll to position [0, 0]
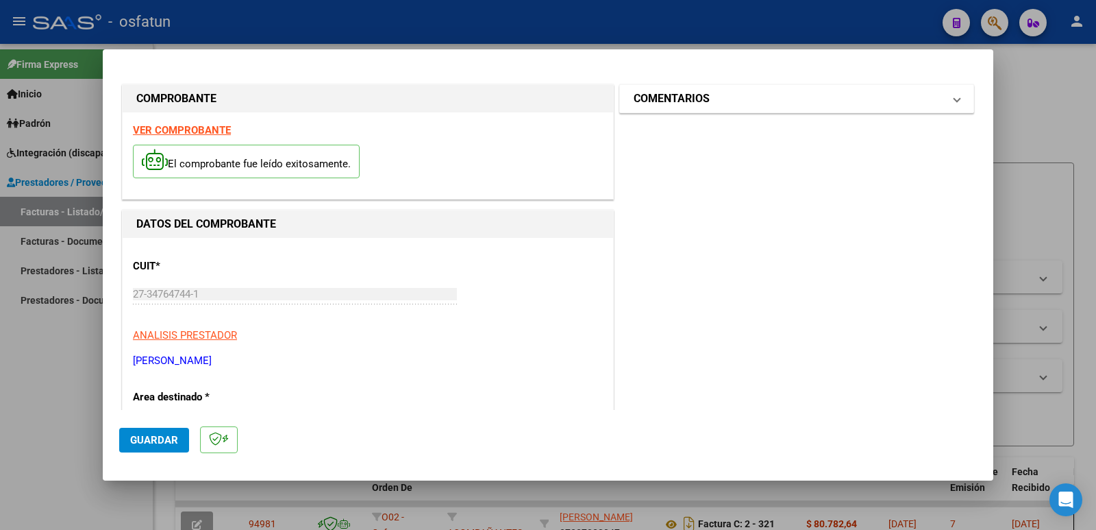
click at [676, 97] on h1 "COMENTARIOS" at bounding box center [672, 98] width 76 height 16
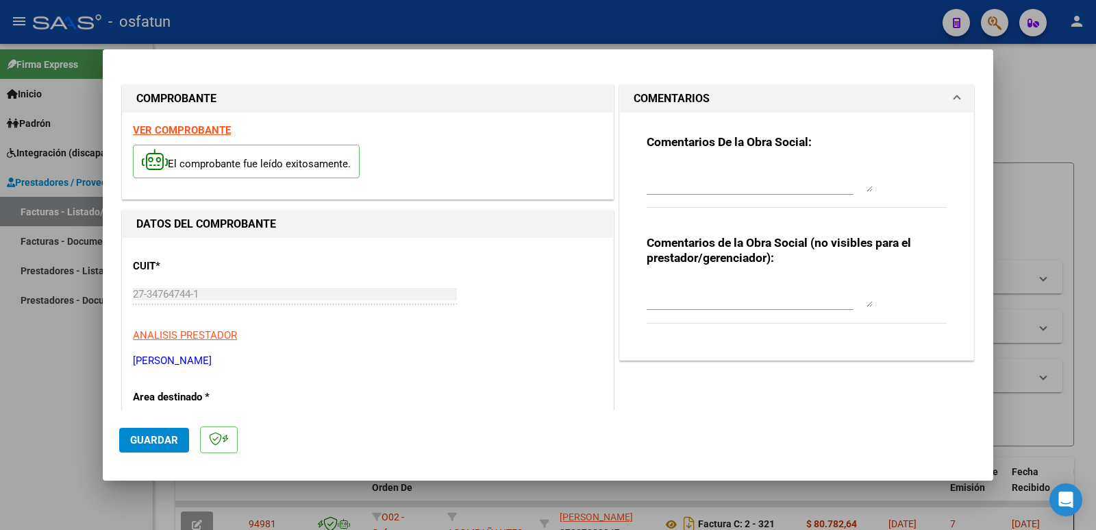
click at [669, 301] on textarea at bounding box center [760, 293] width 226 height 27
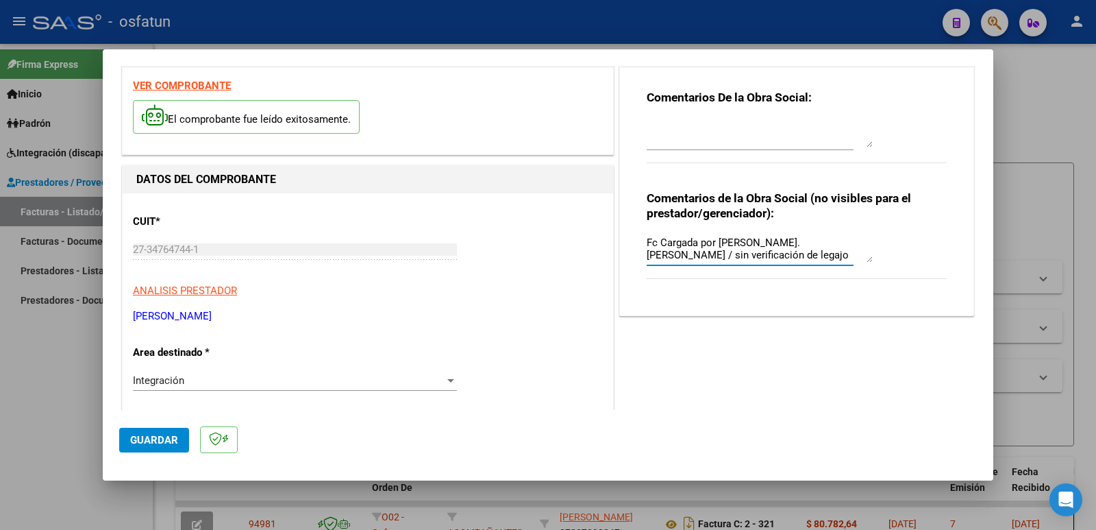
scroll to position [137, 0]
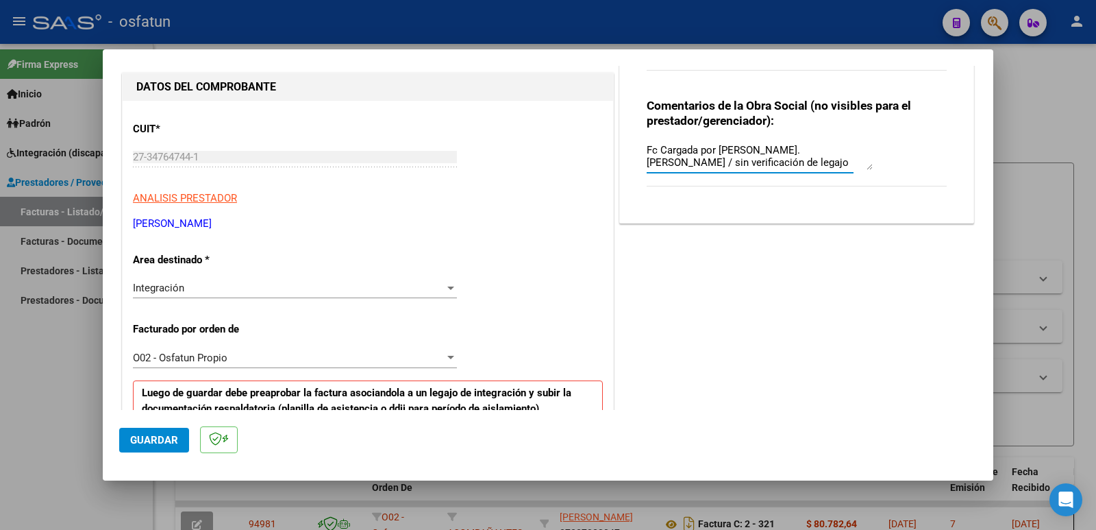
type textarea "Fc Cargada por [PERSON_NAME]. [PERSON_NAME] / sin verificación de legajo"
click at [151, 436] on span "Guardar" at bounding box center [154, 440] width 48 height 12
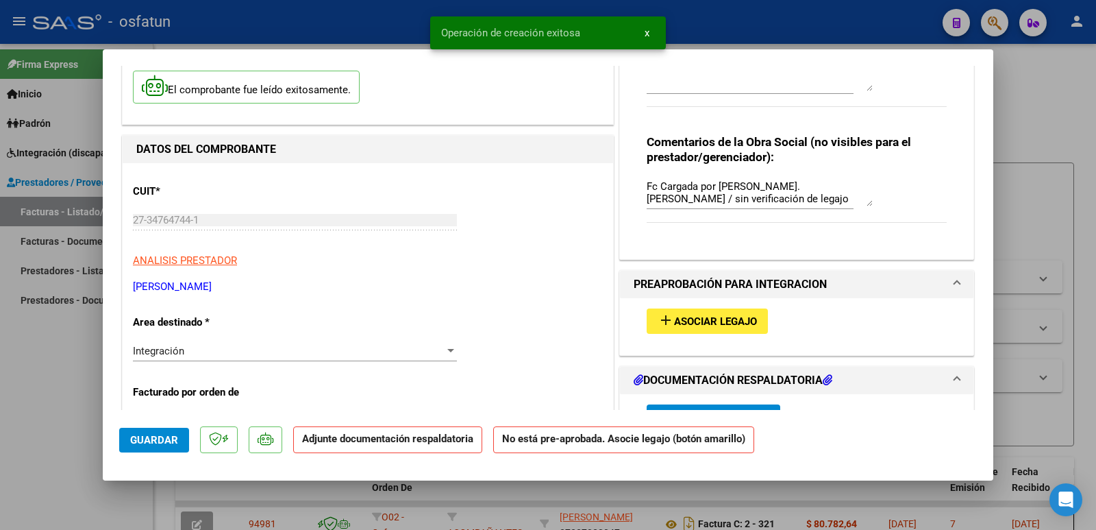
scroll to position [206, 0]
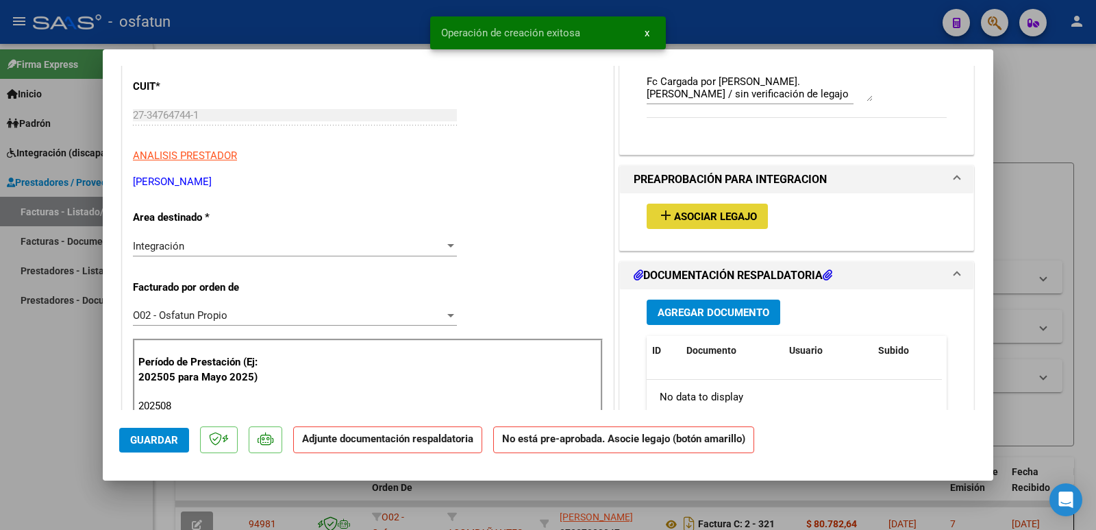
click at [721, 210] on span "add Asociar Legajo" at bounding box center [707, 216] width 99 height 12
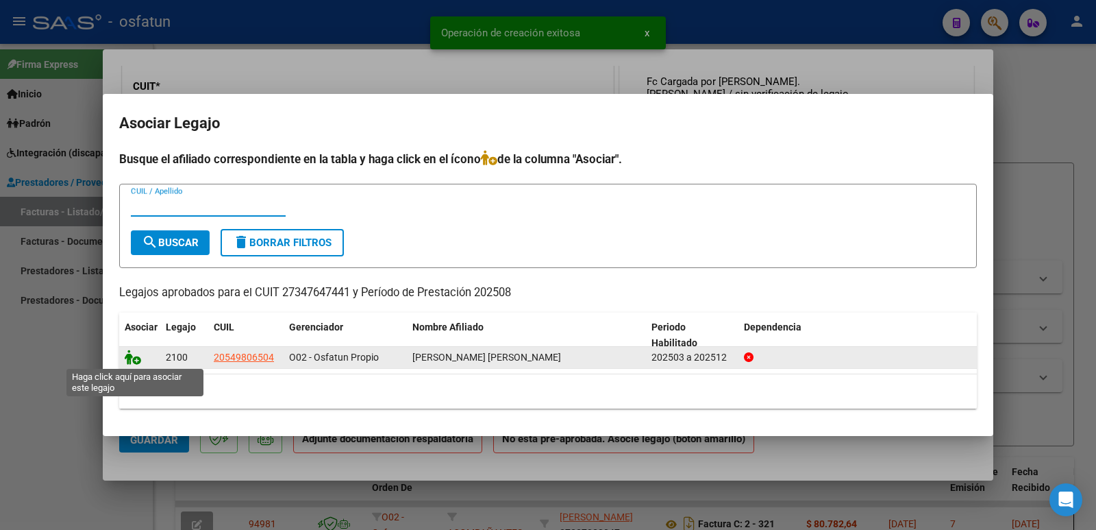
click at [135, 357] on icon at bounding box center [133, 356] width 16 height 15
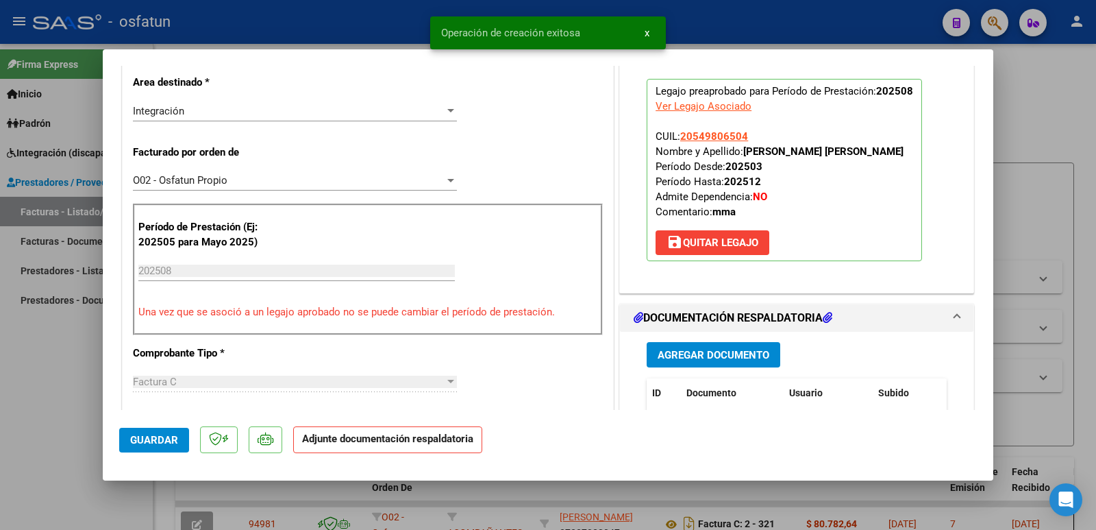
scroll to position [411, 0]
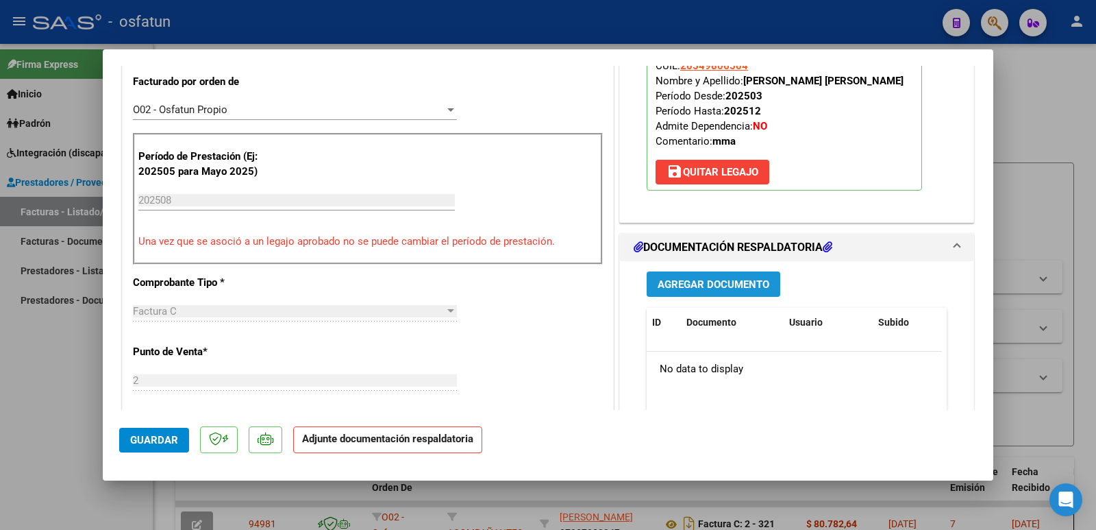
click at [719, 282] on span "Agregar Documento" at bounding box center [714, 284] width 112 height 12
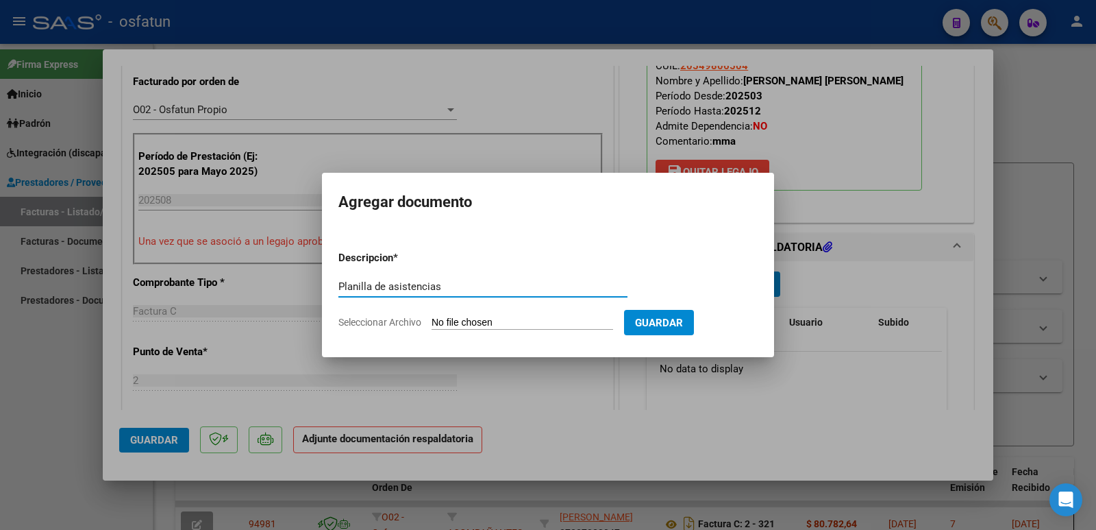
type input "Planilla de asistencias"
click at [512, 319] on input "Seleccionar Archivo" at bounding box center [523, 323] width 182 height 13
type input "C:\fakepath\planilla asistencia [PERSON_NAME].pdf"
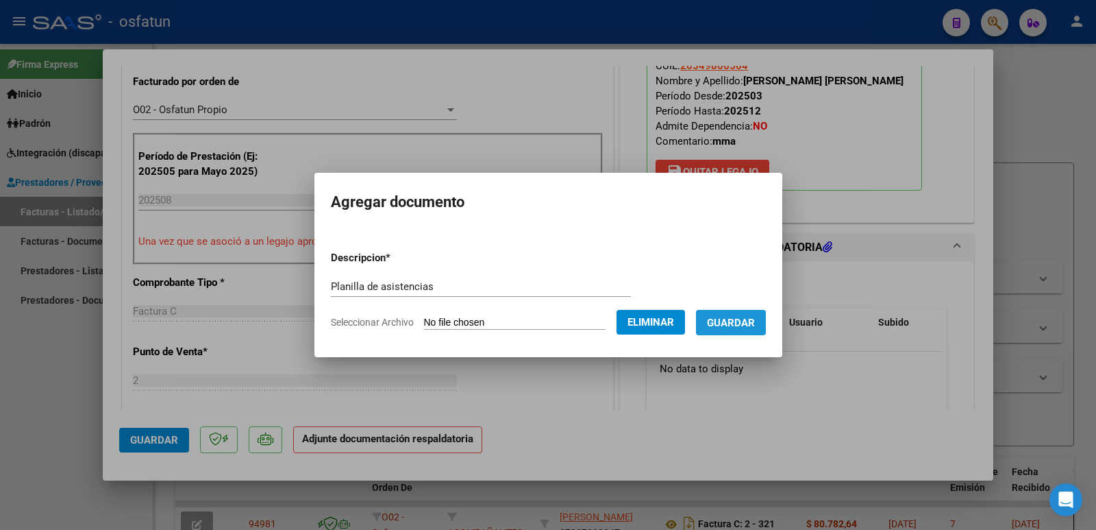
click at [728, 325] on span "Guardar" at bounding box center [731, 323] width 48 height 12
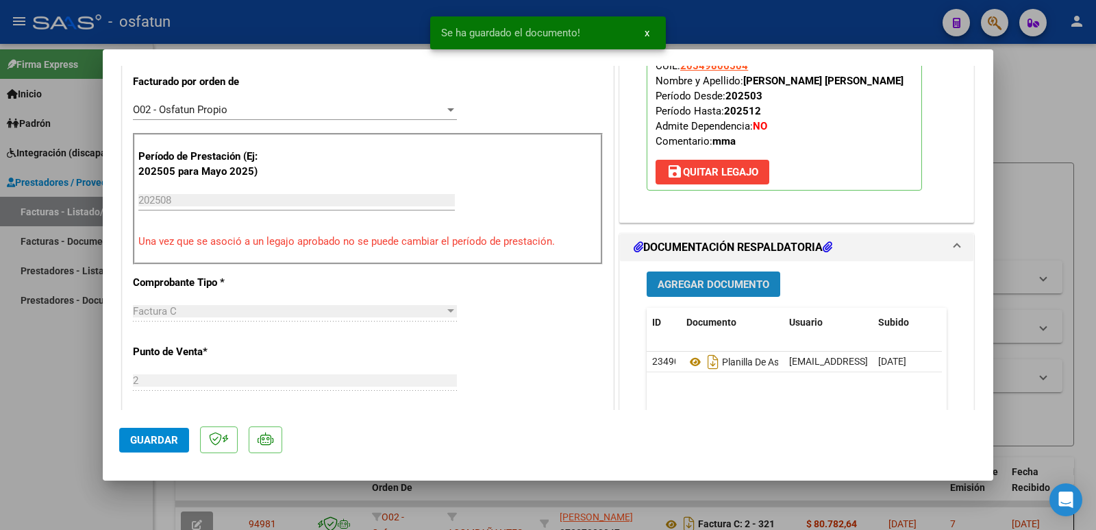
click at [718, 282] on span "Agregar Documento" at bounding box center [714, 284] width 112 height 12
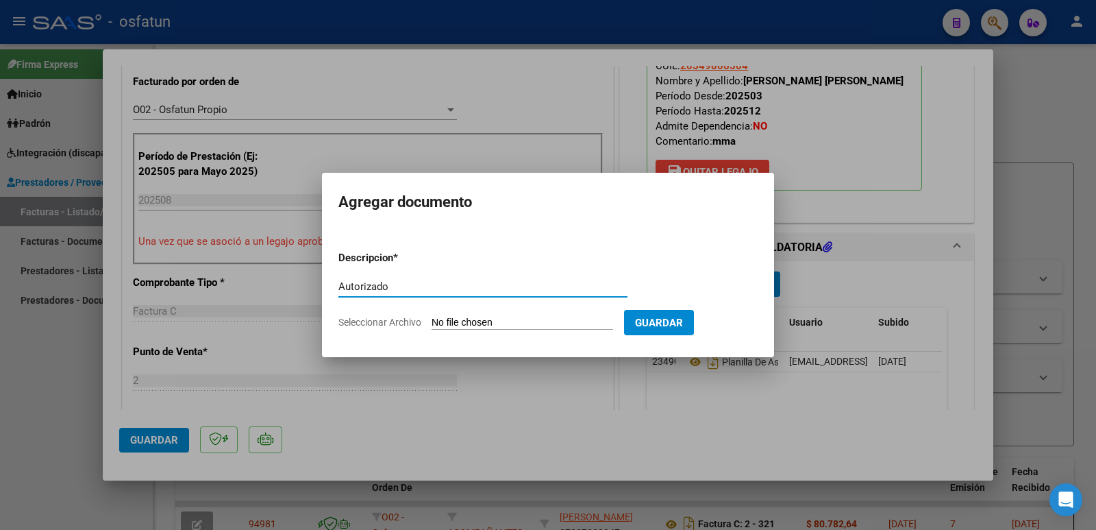
type input "Autorizado"
click at [447, 319] on input "Seleccionar Archivo" at bounding box center [523, 323] width 182 height 13
type input "C:\fakepath\AUTORIZACION [PERSON_NAME].pdf"
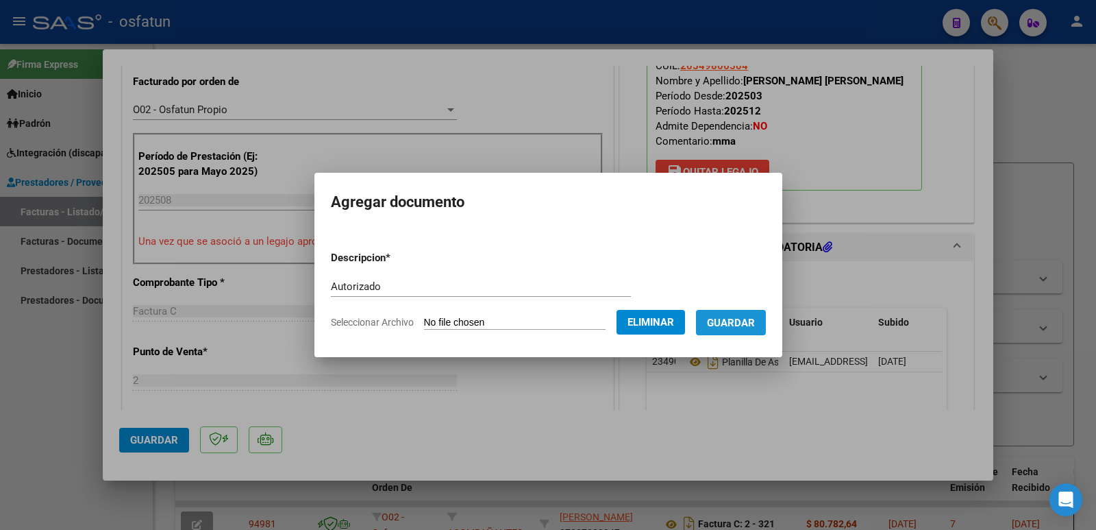
click at [737, 327] on span "Guardar" at bounding box center [731, 323] width 48 height 12
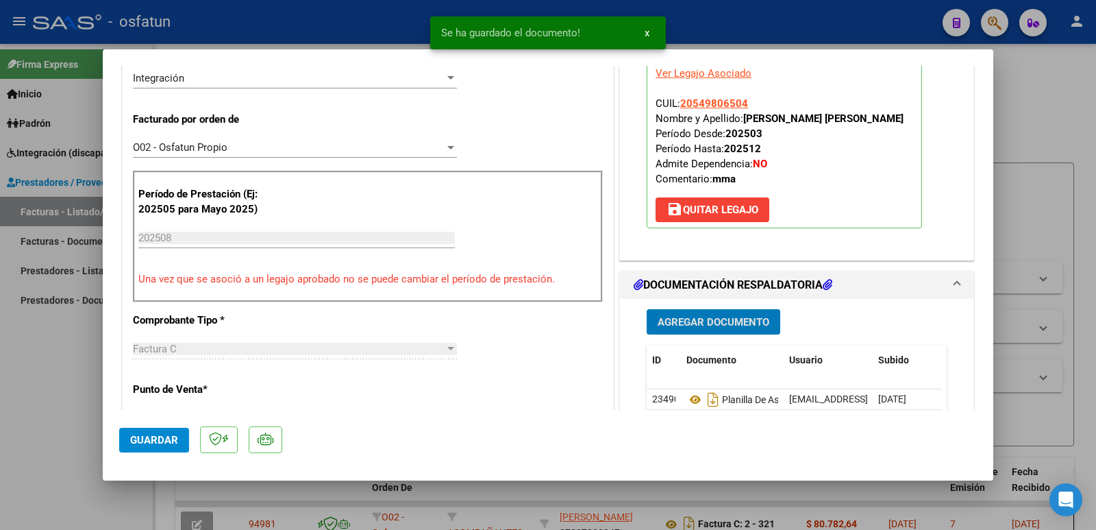
scroll to position [343, 0]
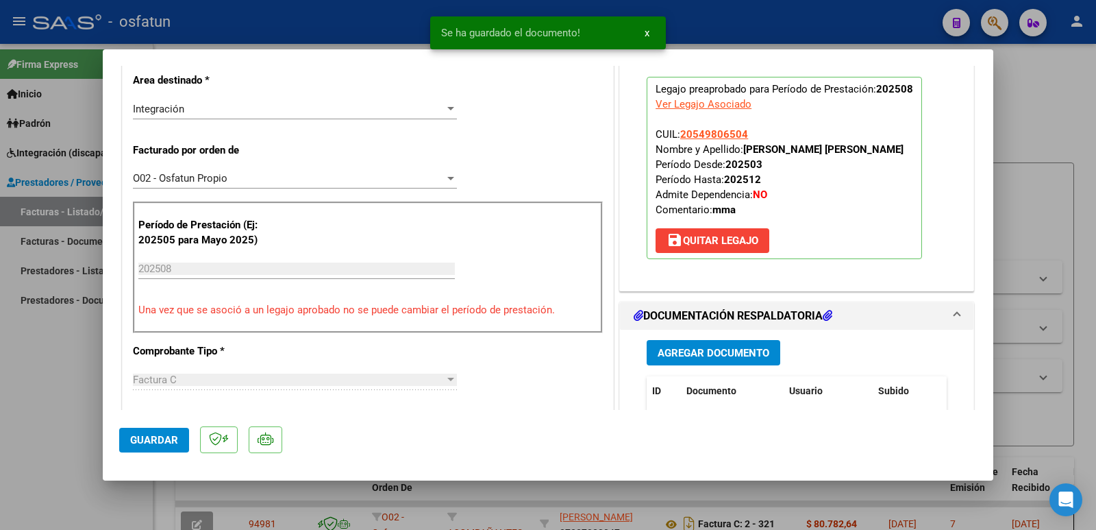
drag, startPoint x: 741, startPoint y: 148, endPoint x: 885, endPoint y: 148, distance: 144.6
click at [885, 148] on p "Legajo preaprobado para Período de Prestación: 202508 Ver Legajo Asociado CUIL:…" at bounding box center [784, 168] width 275 height 182
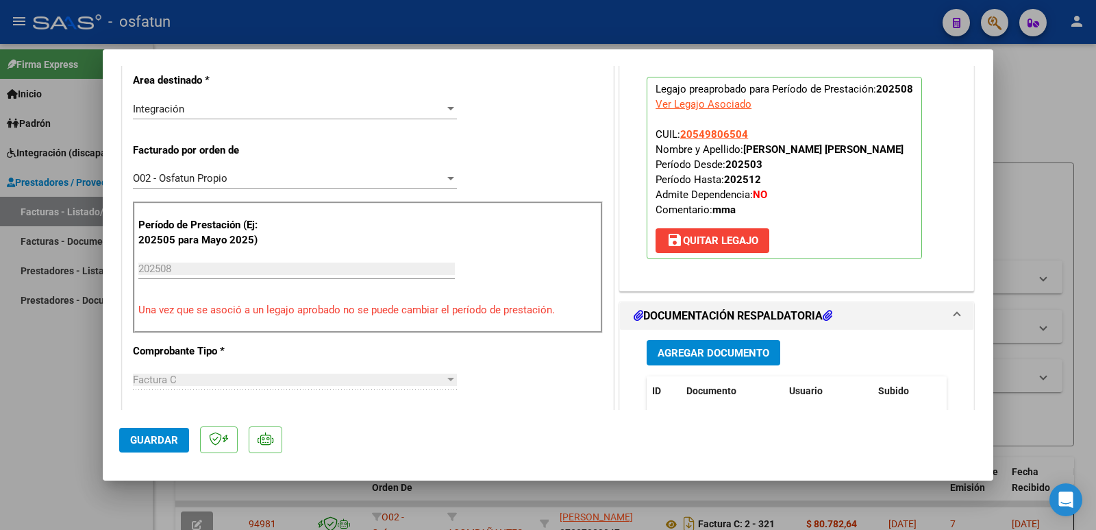
copy strong "[PERSON_NAME] [PERSON_NAME]"
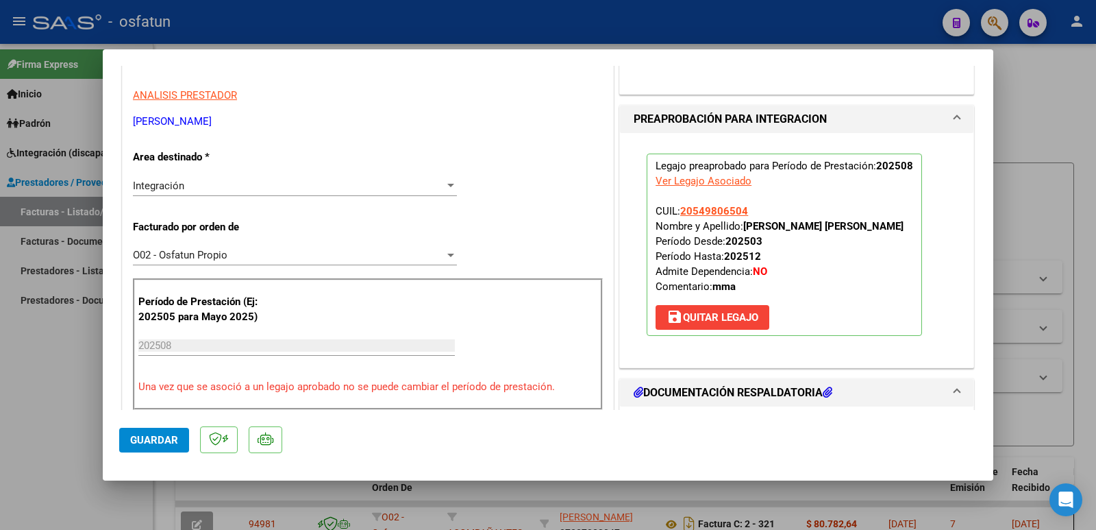
scroll to position [206, 0]
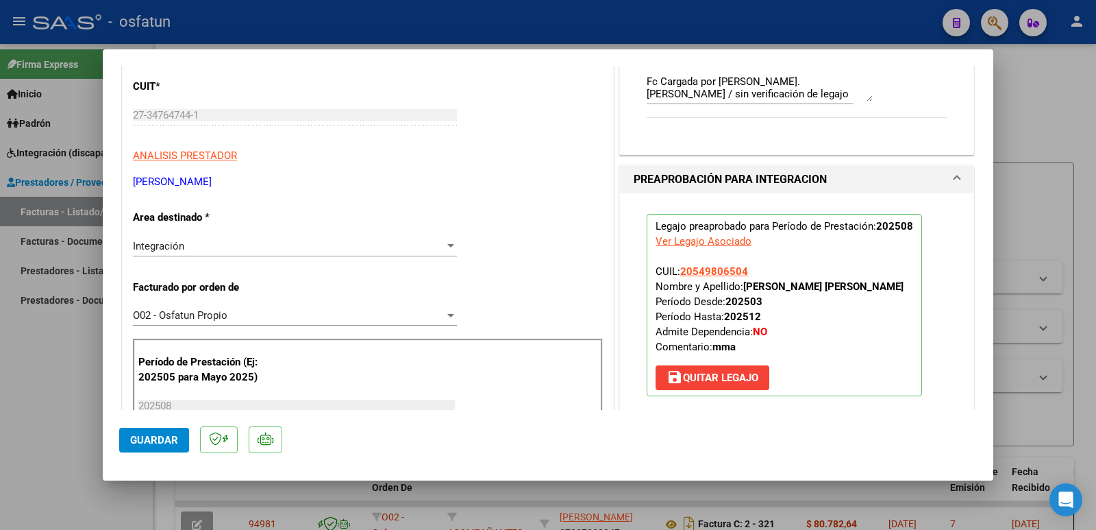
drag, startPoint x: 275, startPoint y: 183, endPoint x: 129, endPoint y: 182, distance: 145.3
copy p "[PERSON_NAME]"
click at [147, 438] on span "Guardar" at bounding box center [154, 440] width 48 height 12
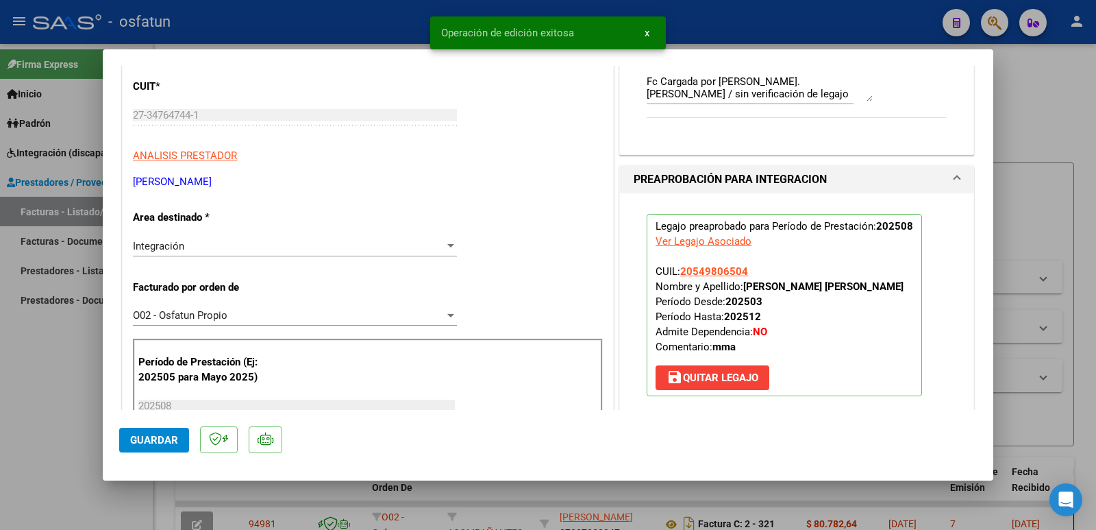
click at [47, 419] on div at bounding box center [548, 265] width 1096 height 530
type input "$ 0,00"
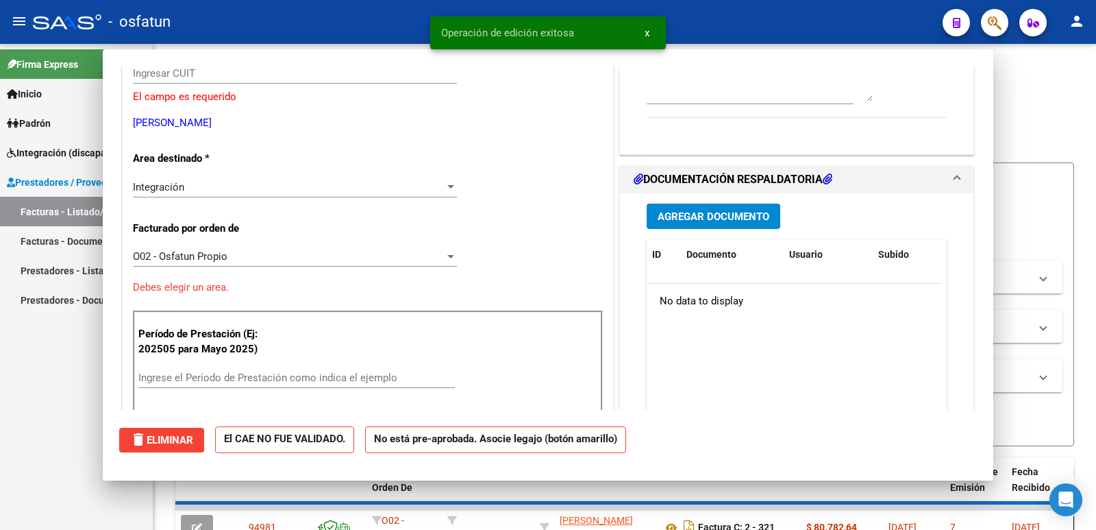
scroll to position [164, 0]
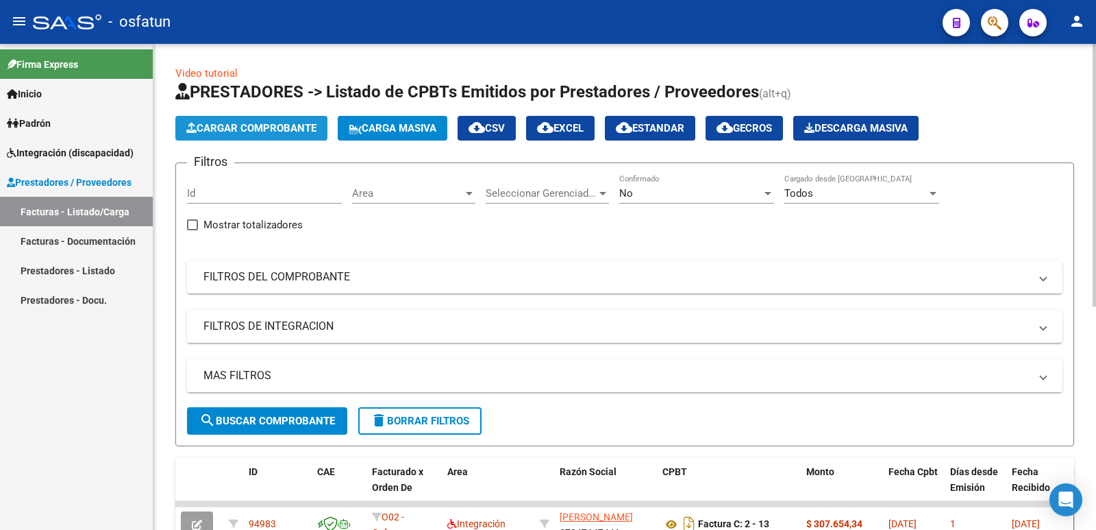
click at [227, 128] on span "Cargar Comprobante" at bounding box center [251, 128] width 130 height 12
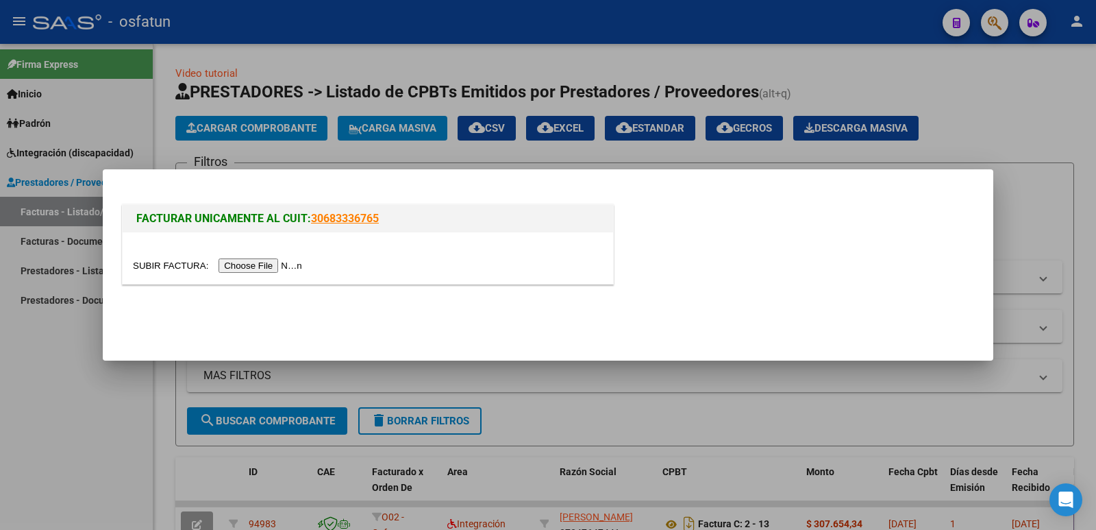
click at [238, 265] on input "file" at bounding box center [219, 265] width 173 height 14
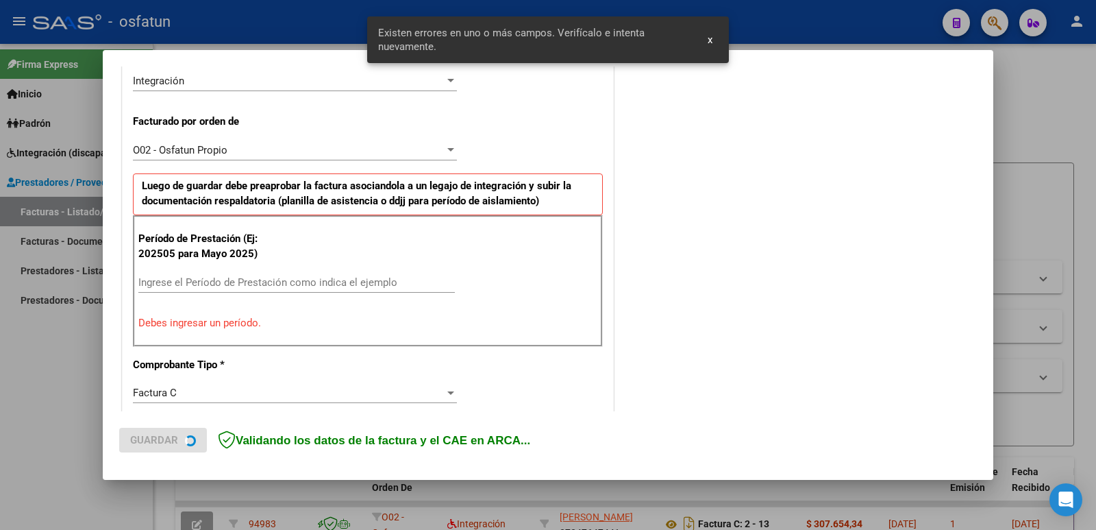
scroll to position [374, 0]
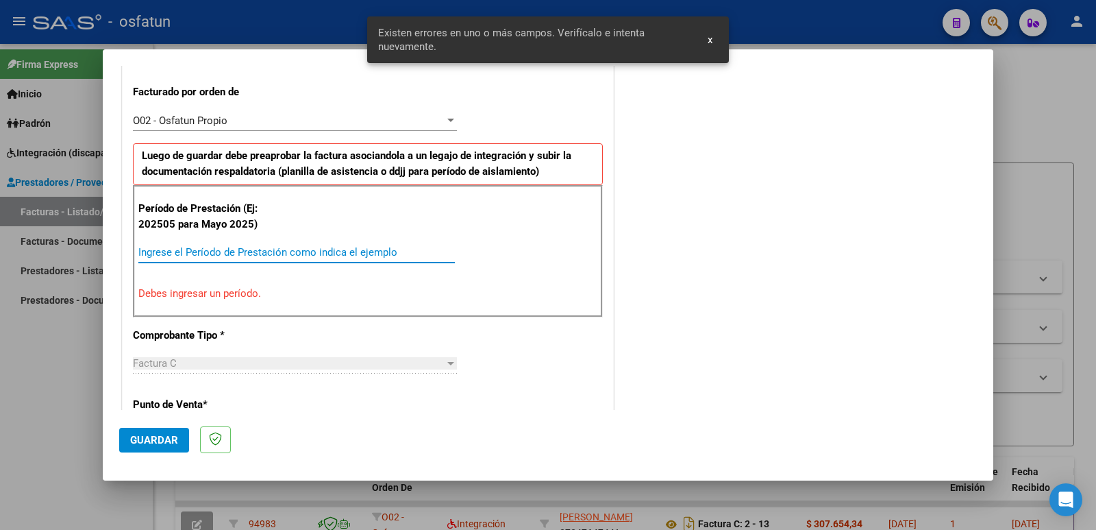
click at [240, 249] on input "Ingrese el Período de Prestación como indica el ejemplo" at bounding box center [296, 252] width 317 height 12
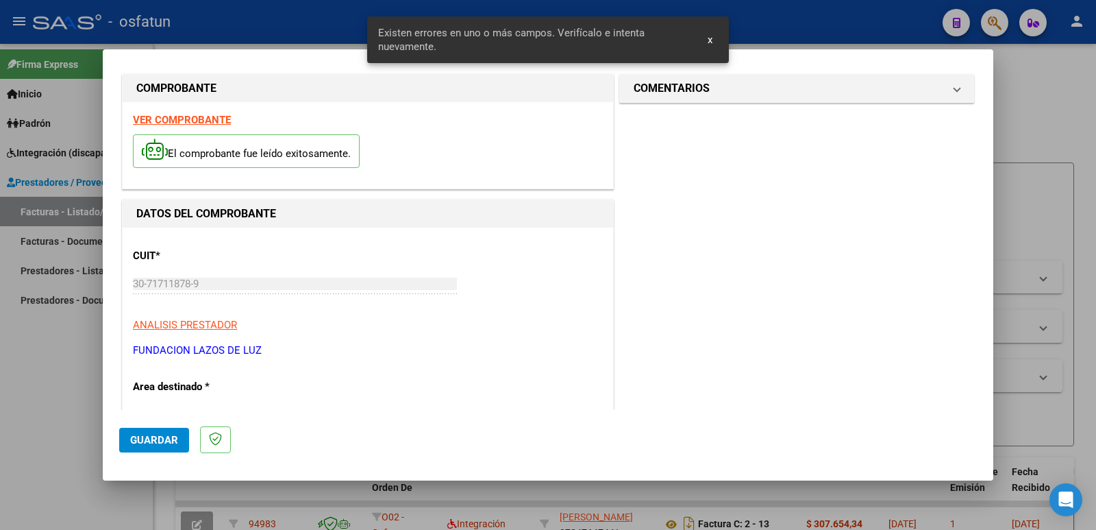
scroll to position [0, 0]
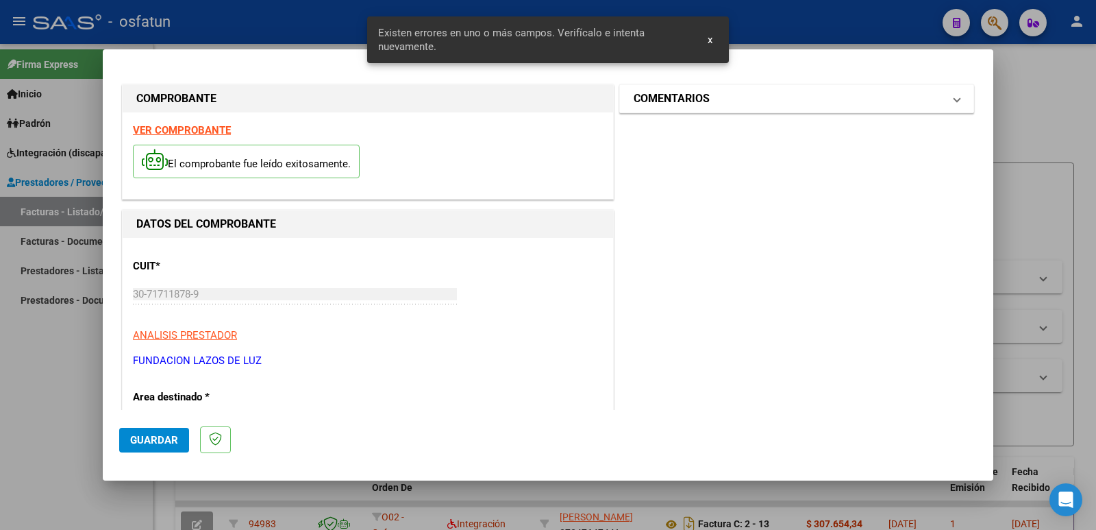
type input "202508"
click at [663, 95] on h1 "COMENTARIOS" at bounding box center [672, 98] width 76 height 16
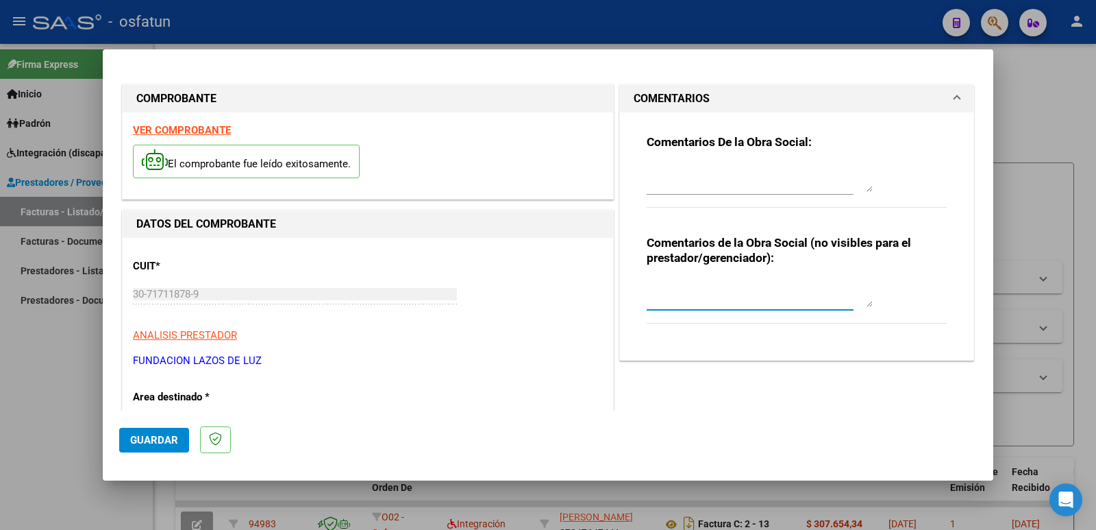
click at [654, 302] on textarea at bounding box center [760, 293] width 226 height 27
type textarea "Fc Cargada por [PERSON_NAME]. [PERSON_NAME] / sin verificación de legajo"
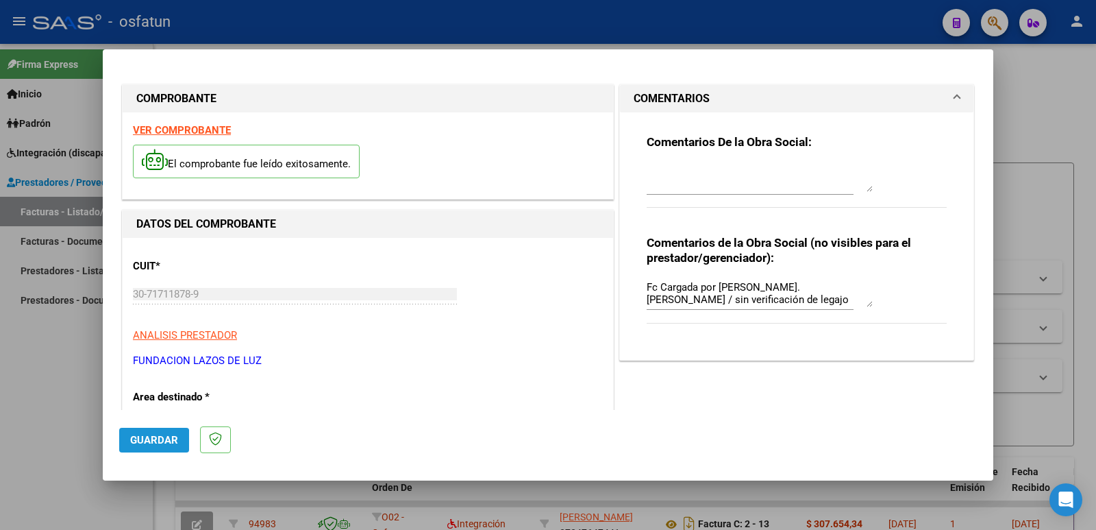
click at [150, 441] on span "Guardar" at bounding box center [154, 440] width 48 height 12
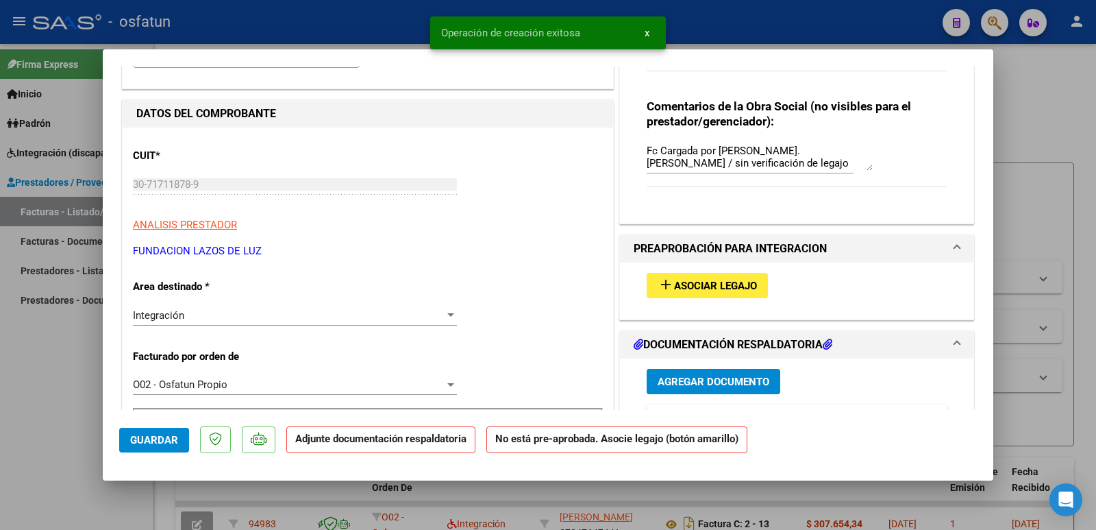
scroll to position [137, 0]
click at [704, 286] on span "Asociar Legajo" at bounding box center [715, 285] width 83 height 12
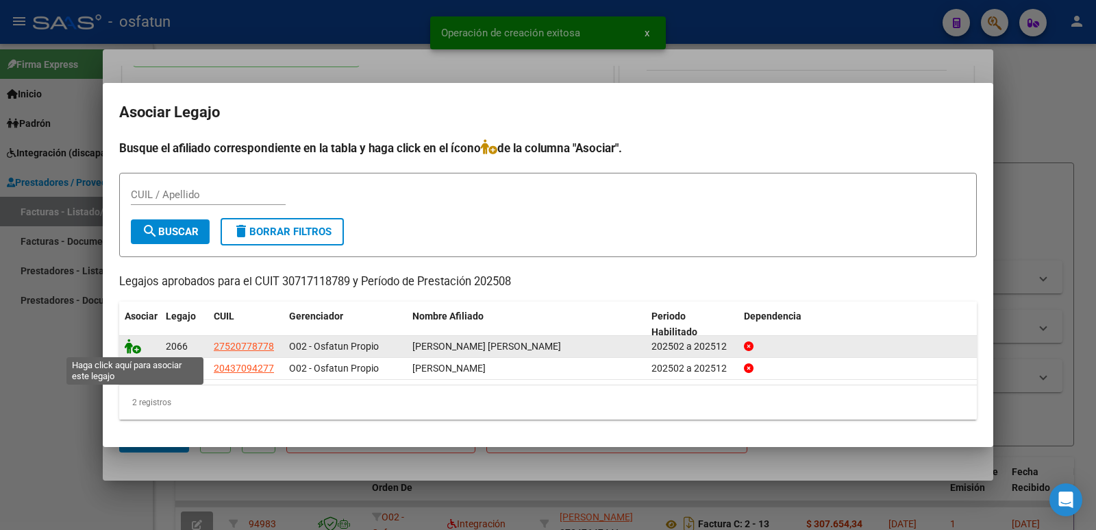
click at [133, 345] on icon at bounding box center [133, 345] width 16 height 15
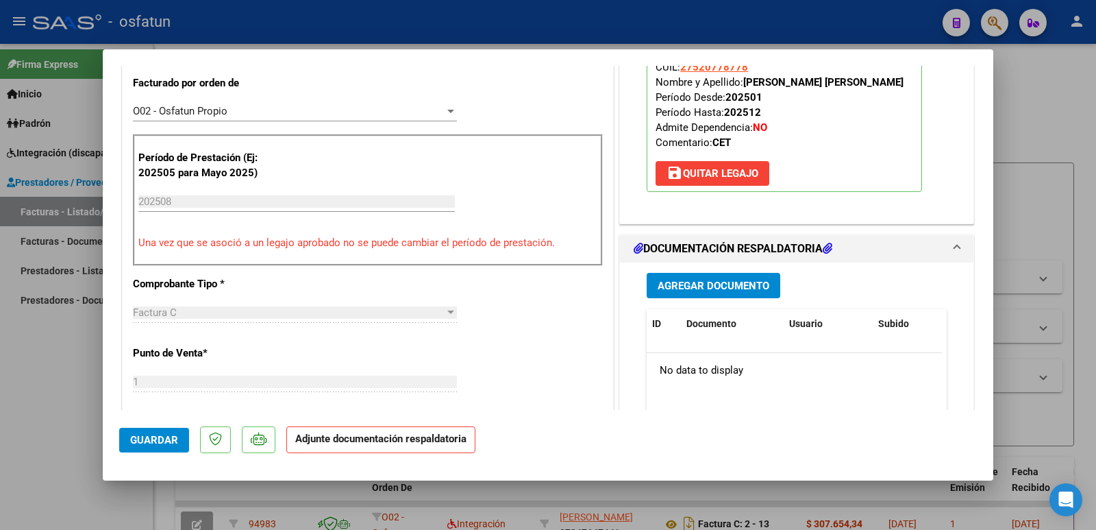
scroll to position [411, 0]
click at [721, 286] on span "Agregar Documento" at bounding box center [714, 284] width 112 height 12
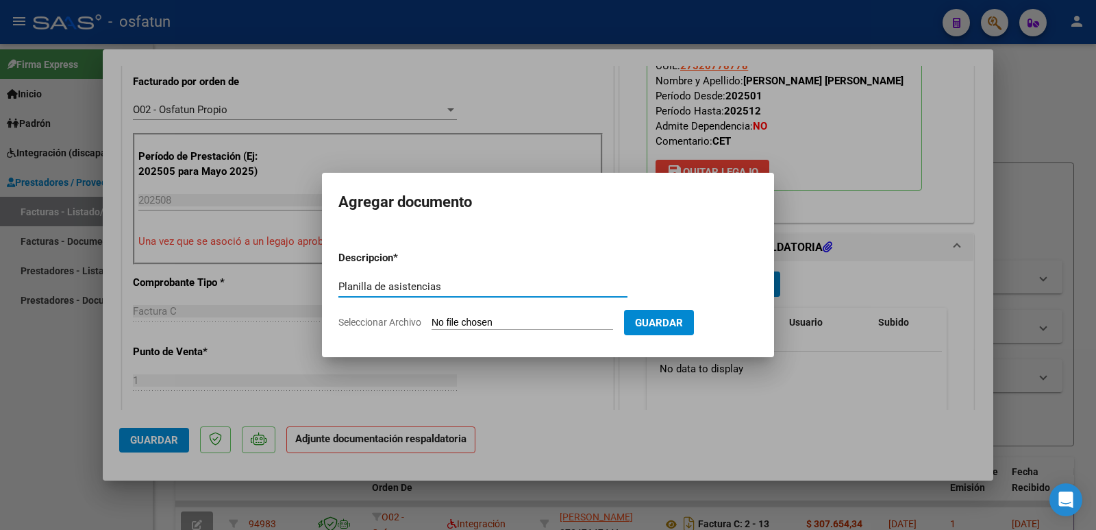
type input "Planilla de asistencias"
click at [482, 323] on input "Seleccionar Archivo" at bounding box center [523, 323] width 182 height 13
type input "C:\fakepath\[PERSON_NAME] AGOST 25.pdf"
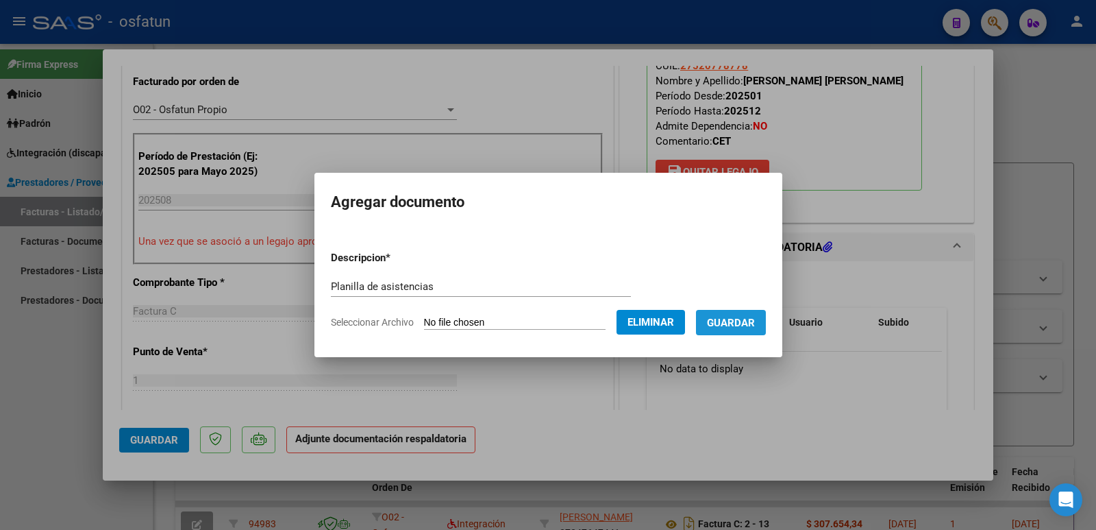
click at [749, 320] on span "Guardar" at bounding box center [731, 323] width 48 height 12
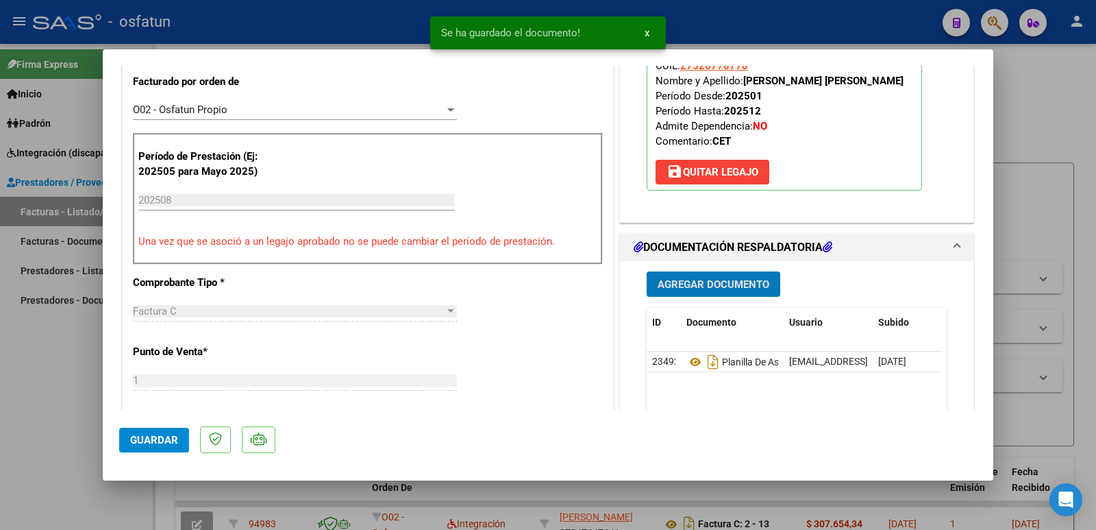
click at [708, 287] on span "Agregar Documento" at bounding box center [714, 284] width 112 height 12
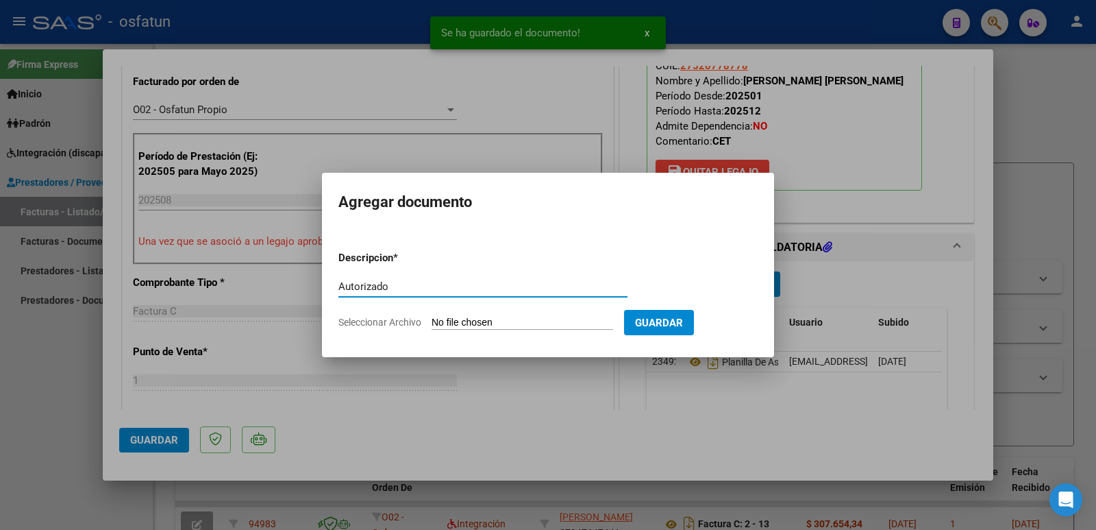
type input "Autorizado"
click at [550, 319] on input "Seleccionar Archivo" at bounding box center [523, 323] width 182 height 13
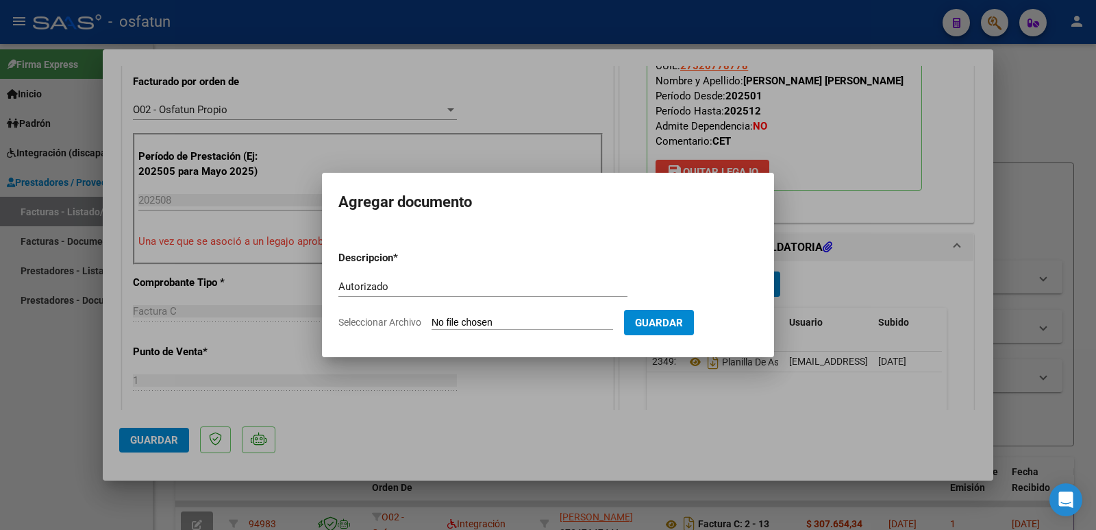
type input "C:\fakepath\order_3300216 (3).pdf"
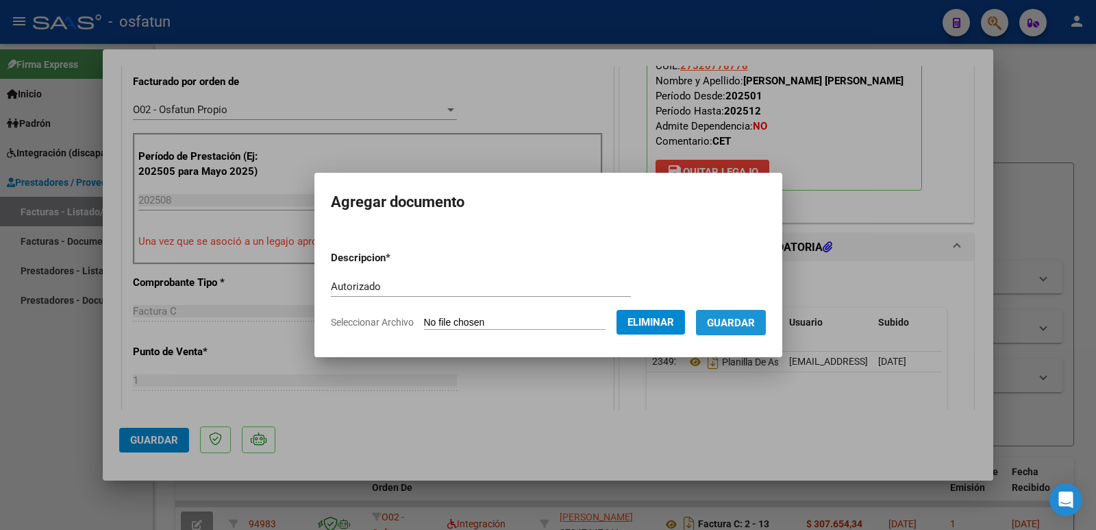
click at [750, 313] on button "Guardar" at bounding box center [731, 322] width 70 height 25
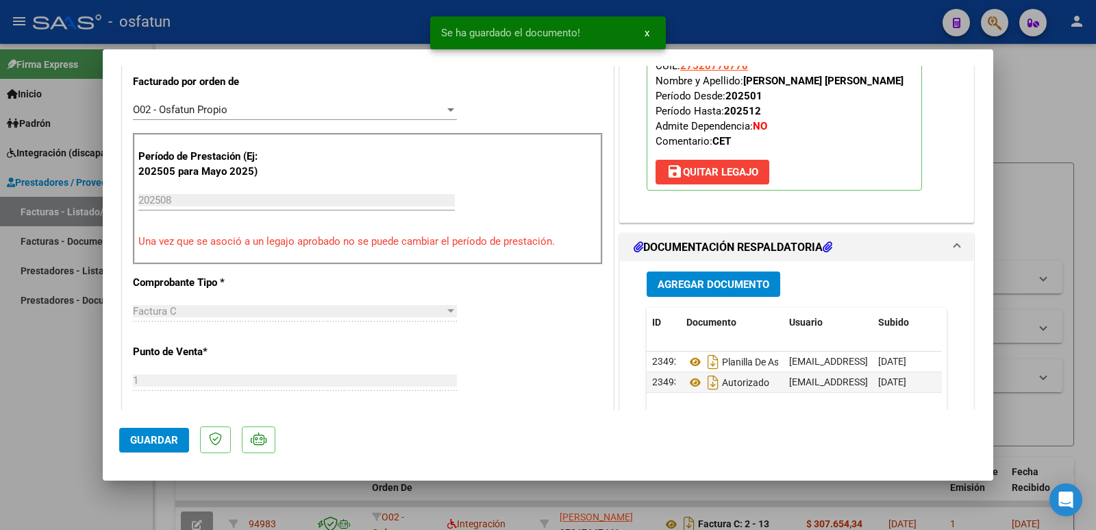
drag, startPoint x: 741, startPoint y: 83, endPoint x: 867, endPoint y: 81, distance: 126.8
click at [867, 81] on p "Legajo preaprobado para Período de Prestación: 202508 Ver Legajo Asociado CUIL:…" at bounding box center [784, 99] width 275 height 182
copy strong "[PERSON_NAME] [PERSON_NAME]"
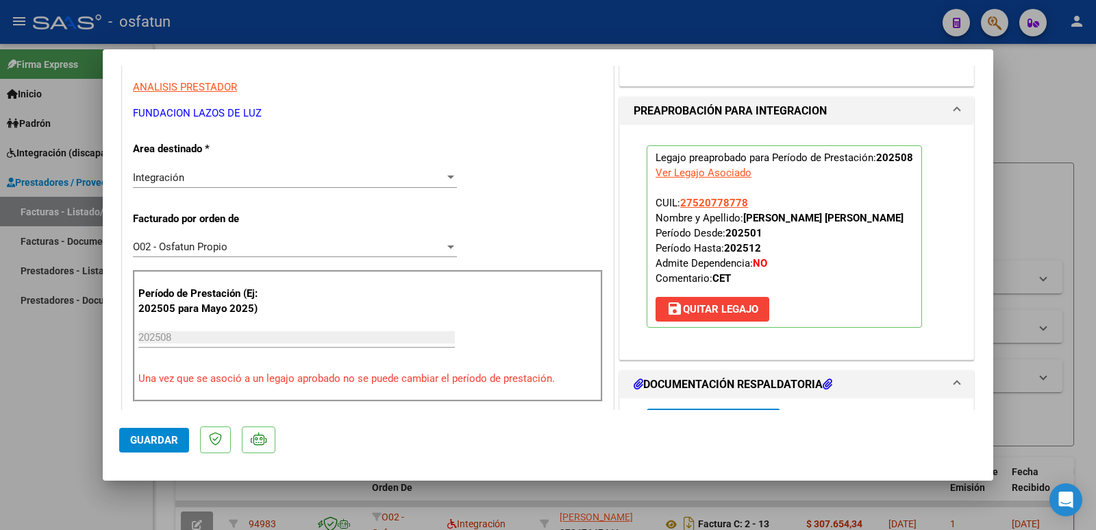
scroll to position [69, 0]
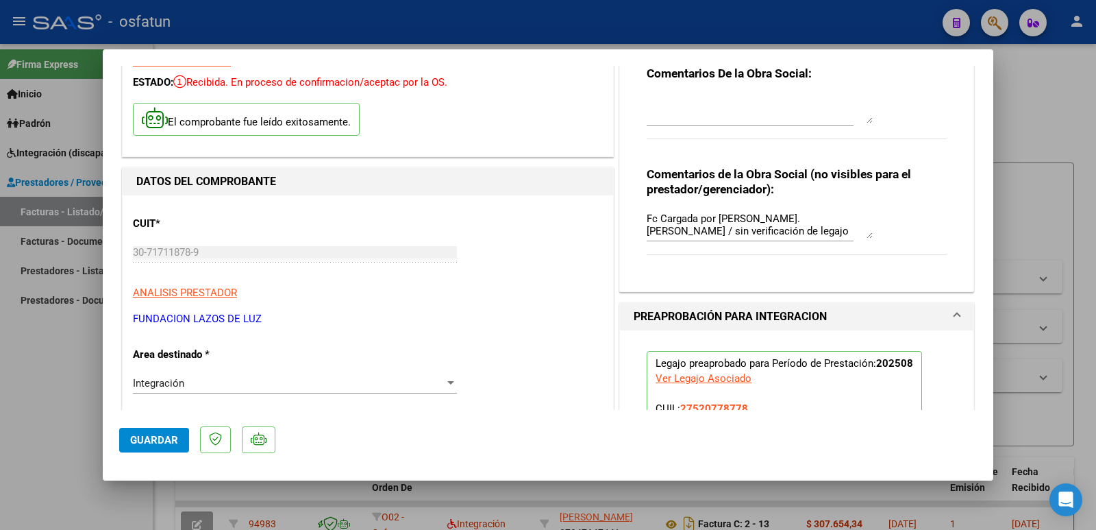
drag, startPoint x: 271, startPoint y: 317, endPoint x: 128, endPoint y: 319, distance: 142.5
copy p "FUNDACION LAZOS DE LUZ"
click at [151, 452] on button "Guardar" at bounding box center [154, 440] width 70 height 25
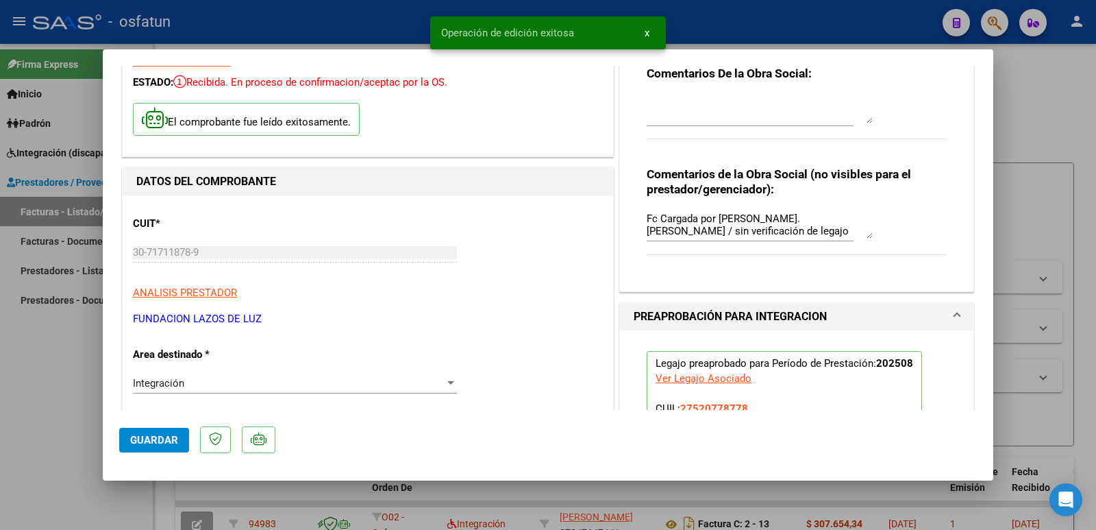
click at [3, 404] on div at bounding box center [548, 265] width 1096 height 530
type input "$ 0,00"
